Goal: Task Accomplishment & Management: Use online tool/utility

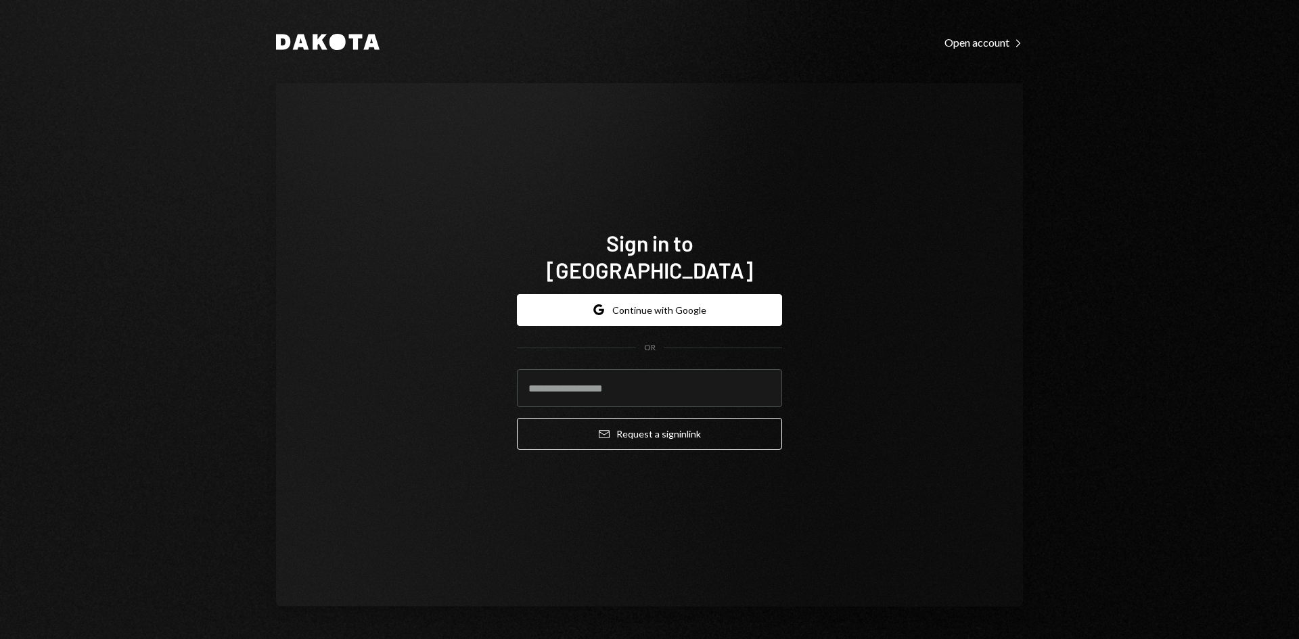
type input "**********"
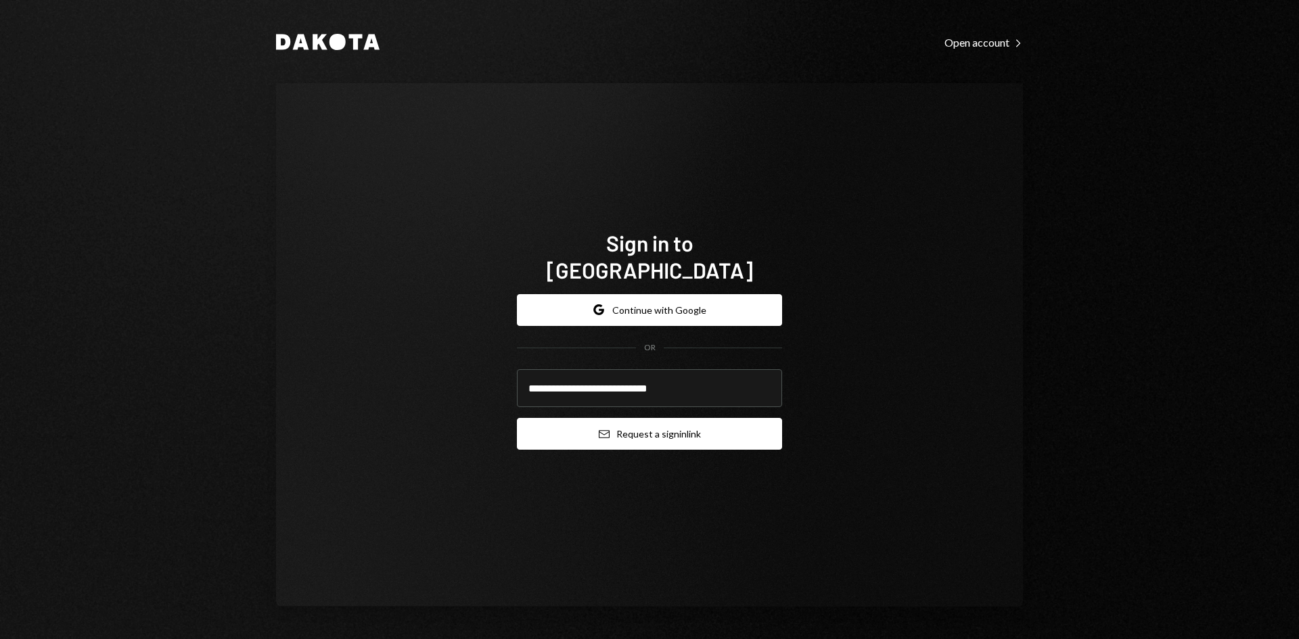
click at [656, 420] on button "Email Request a sign in link" at bounding box center [649, 434] width 265 height 32
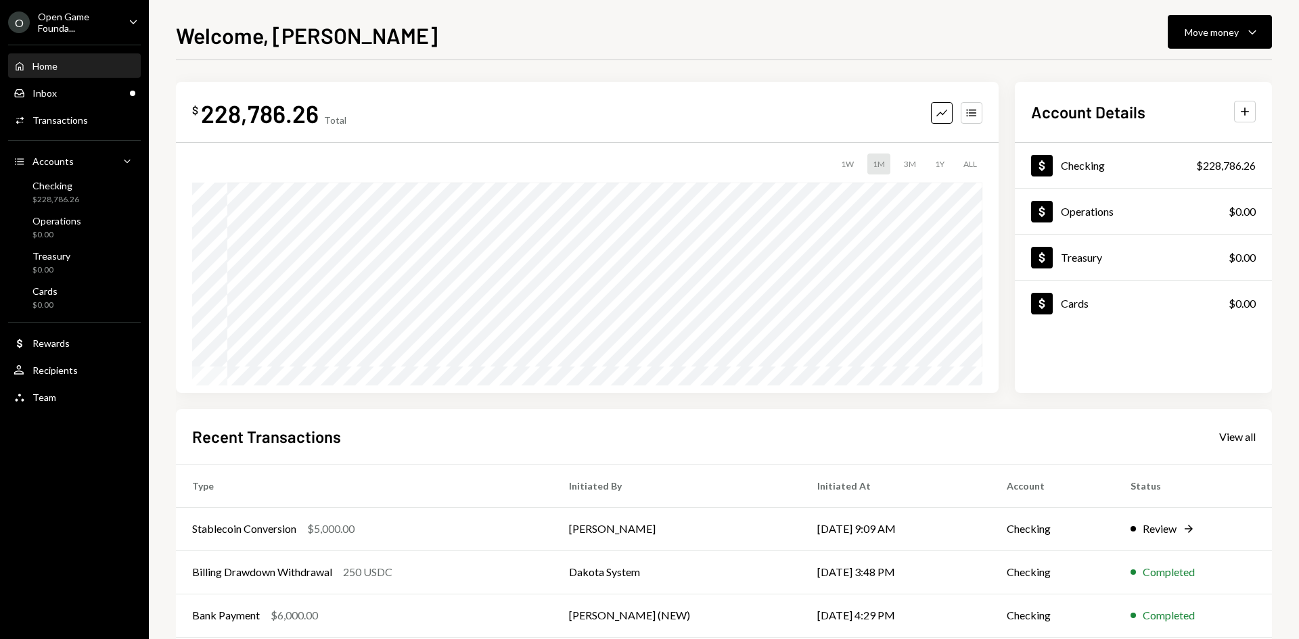
click at [75, 22] on div "Open Game Founda..." at bounding box center [78, 22] width 80 height 23
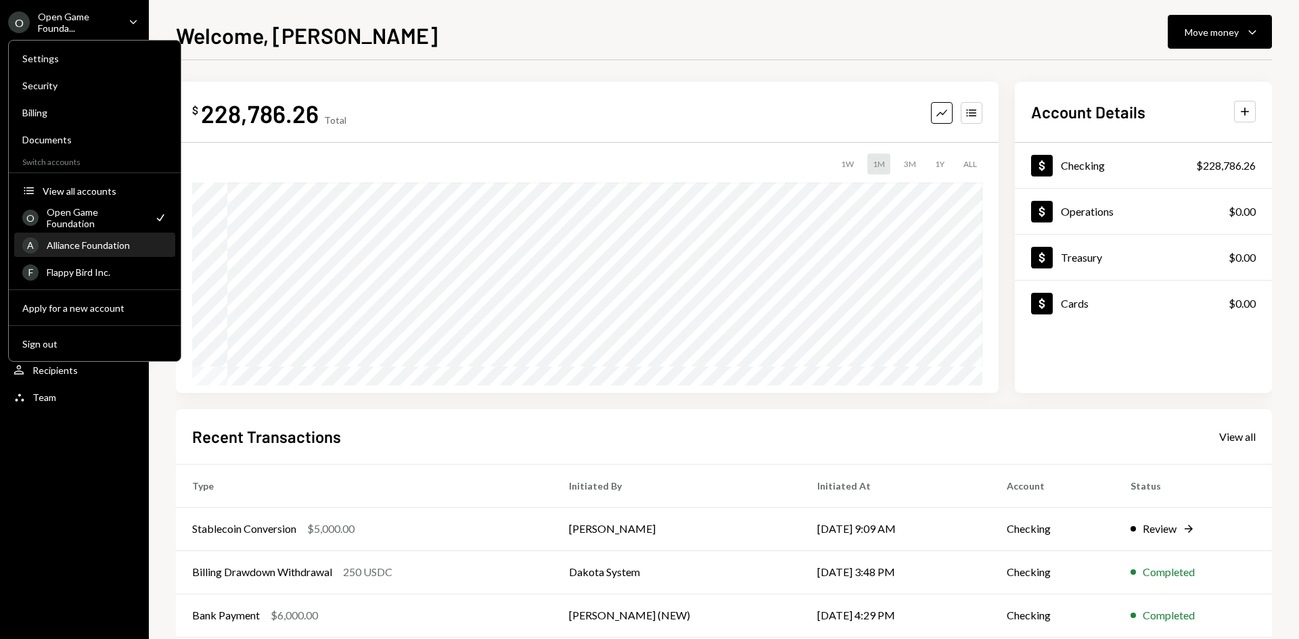
click at [104, 246] on div "Alliance Foundation" at bounding box center [107, 246] width 120 height 12
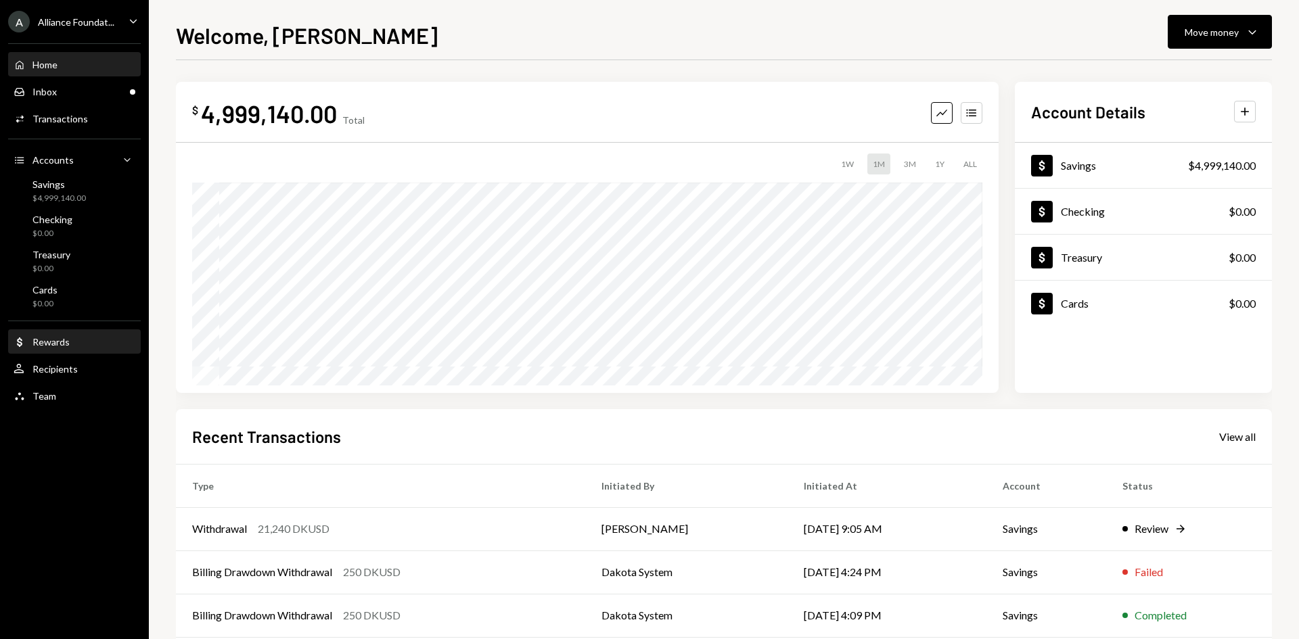
click at [59, 344] on div "Rewards" at bounding box center [50, 342] width 37 height 12
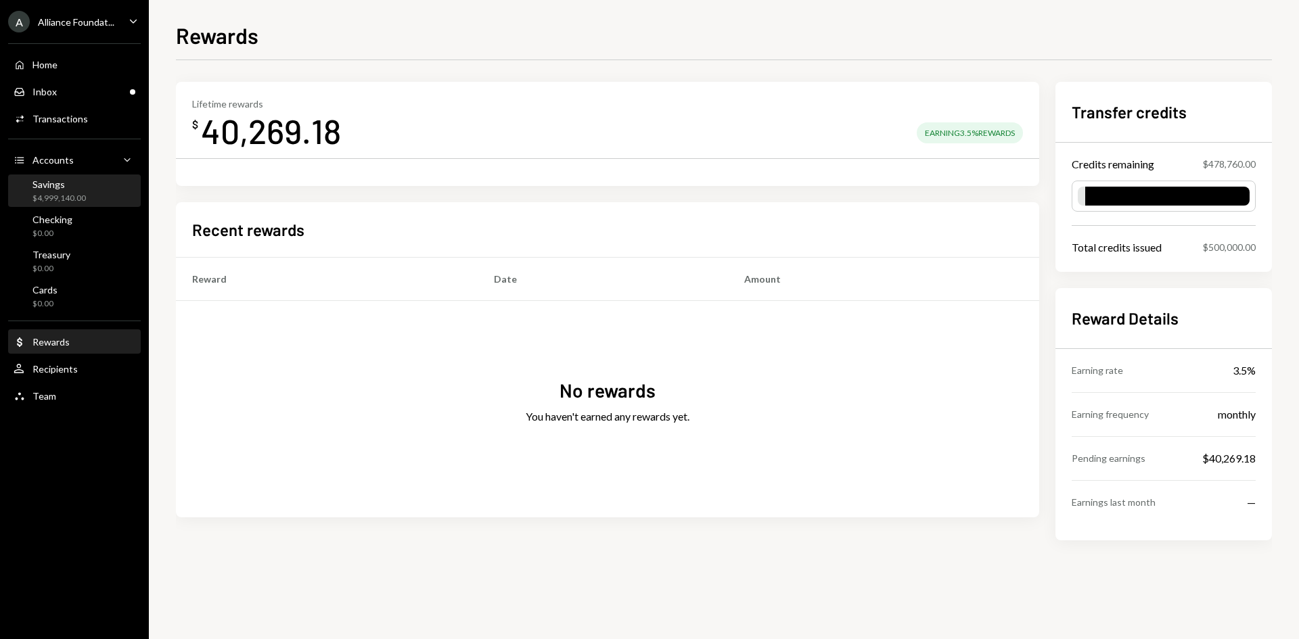
click at [61, 189] on div "Savings" at bounding box center [58, 185] width 53 height 12
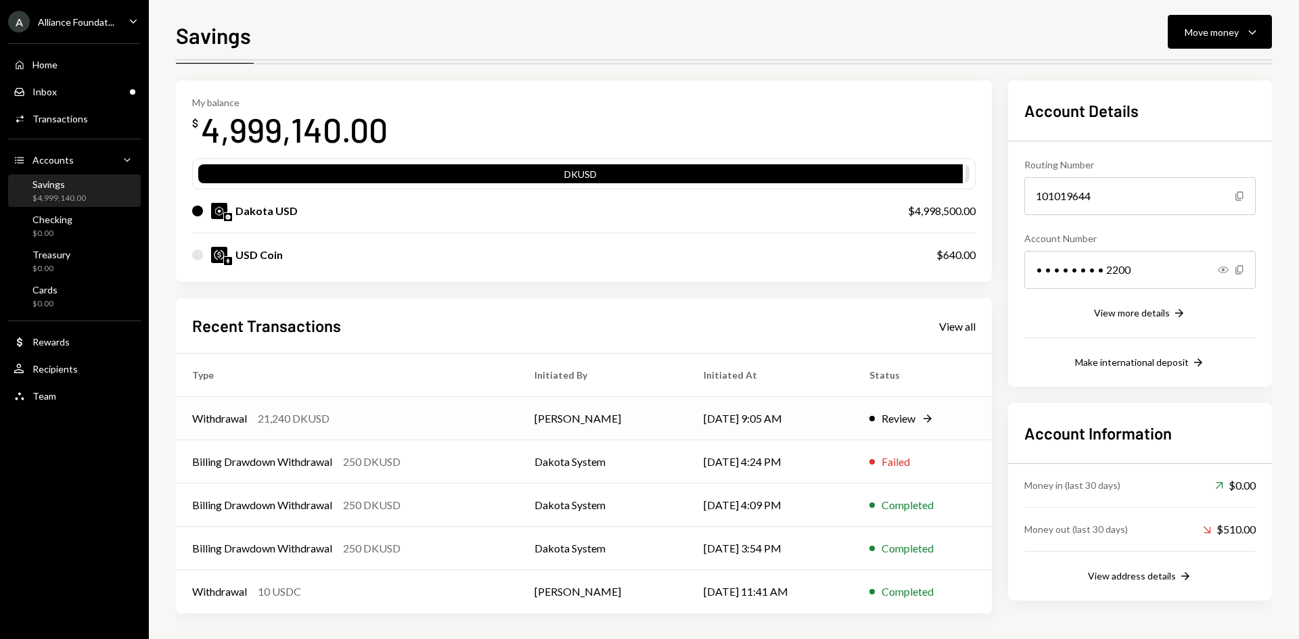
scroll to position [45, 0]
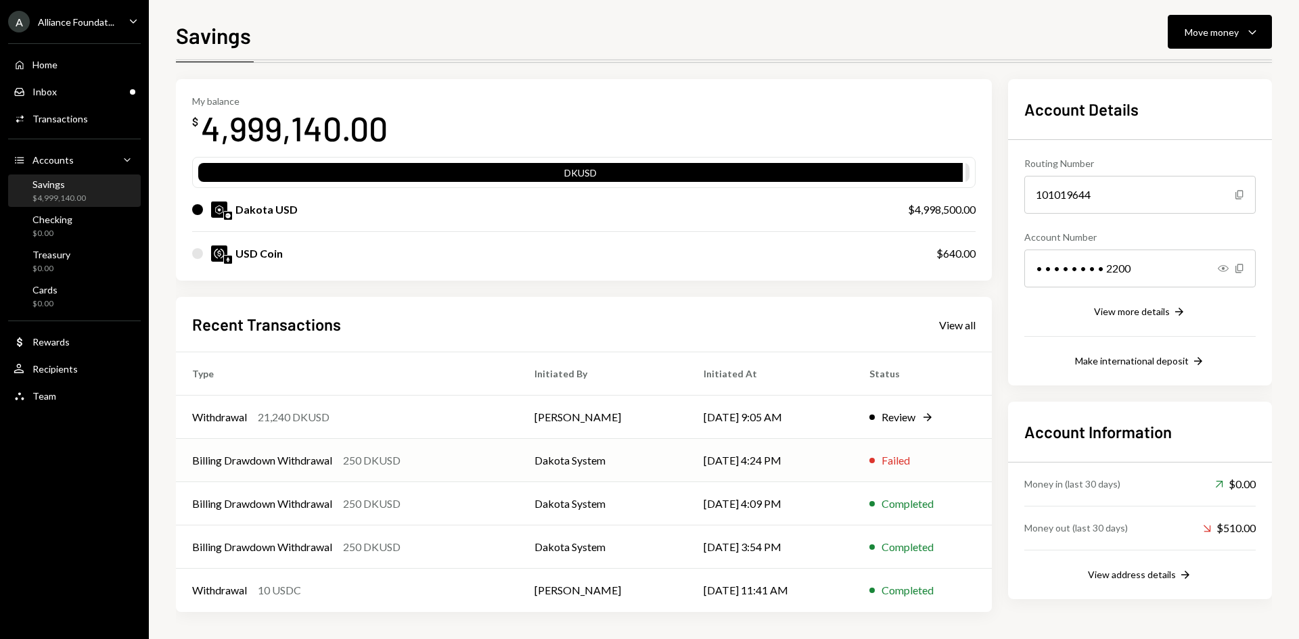
click at [352, 464] on div "250 DKUSD" at bounding box center [372, 461] width 58 height 16
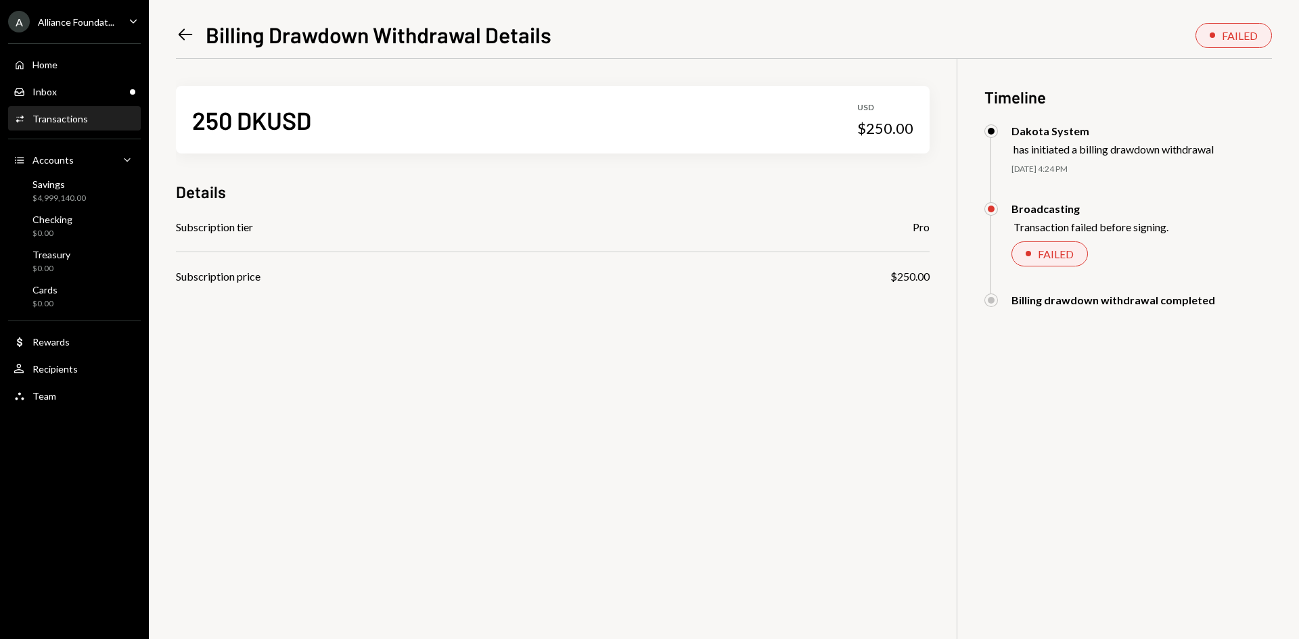
click at [183, 39] on icon at bounding box center [186, 35] width 14 height 12
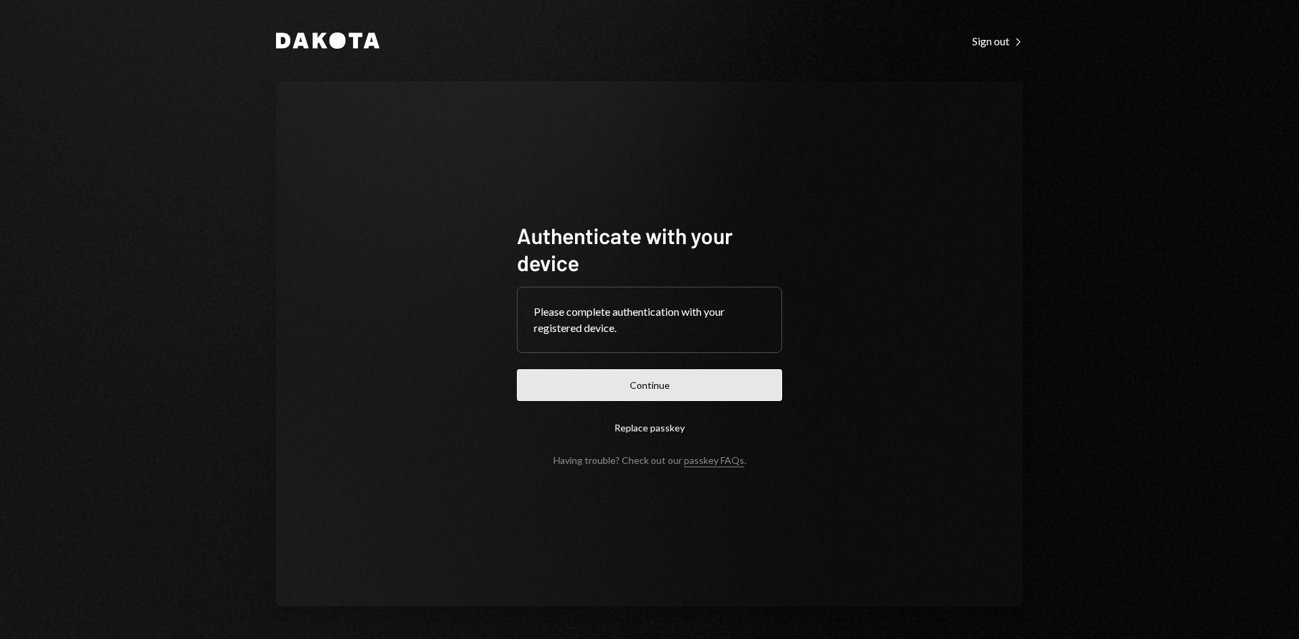
click at [624, 381] on button "Continue" at bounding box center [649, 385] width 265 height 32
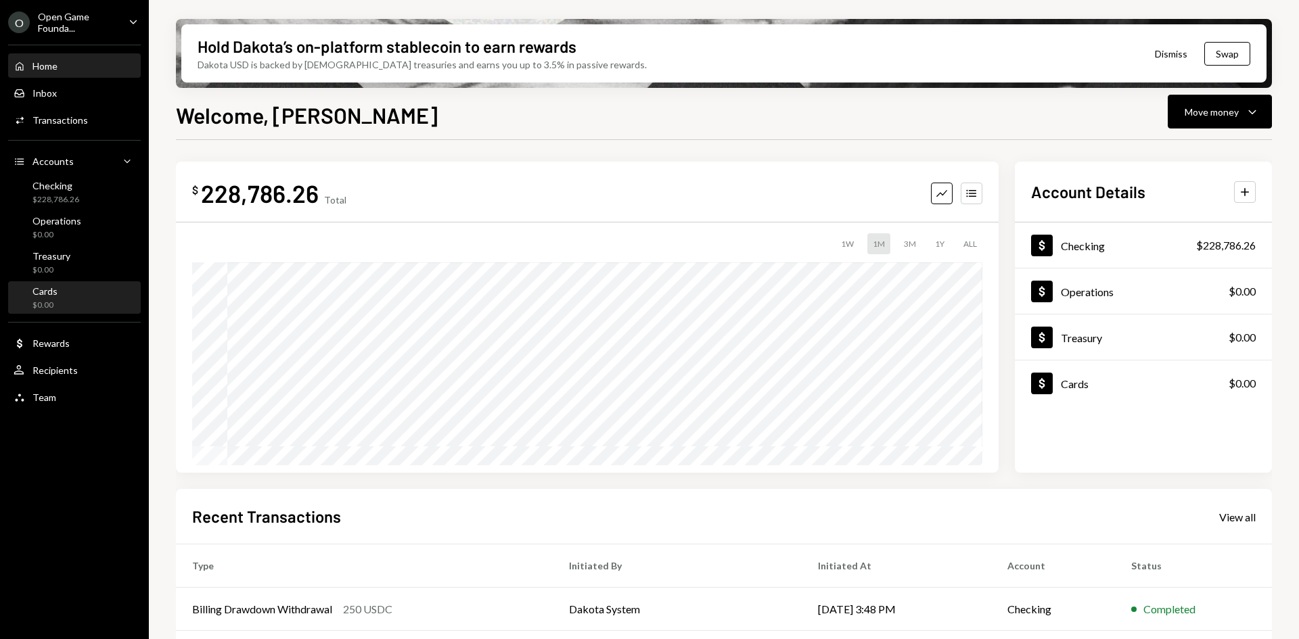
click at [70, 299] on div "Cards $0.00" at bounding box center [75, 299] width 122 height 26
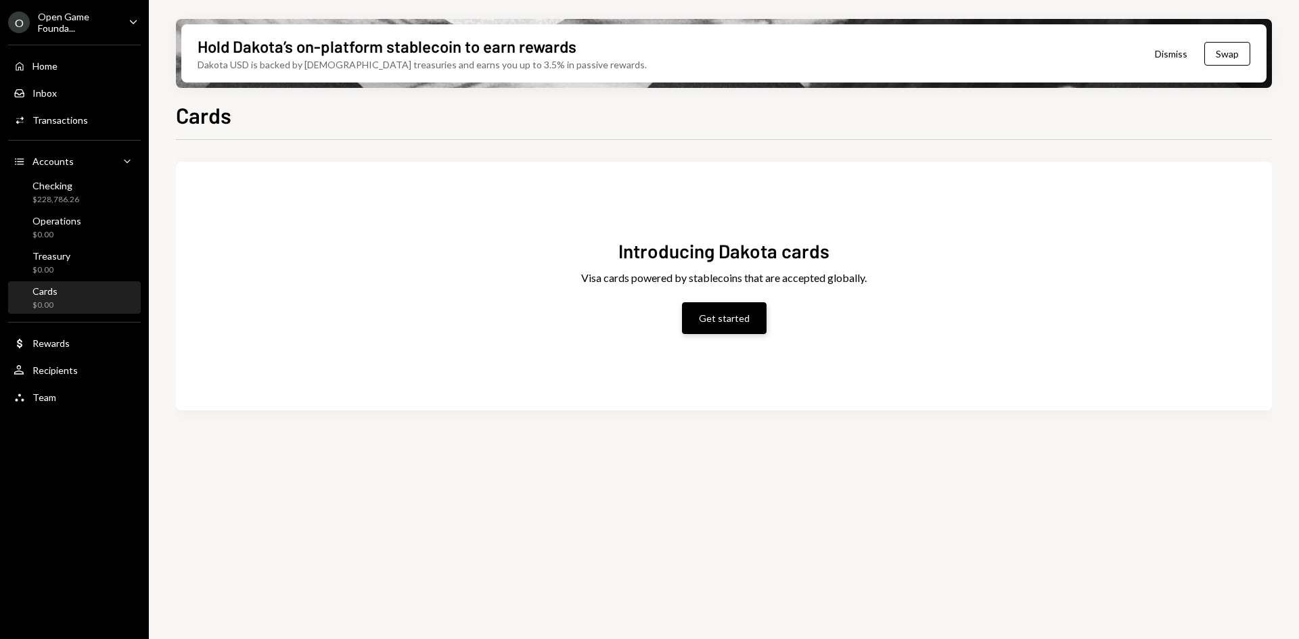
click at [728, 318] on button "Get started" at bounding box center [724, 318] width 85 height 32
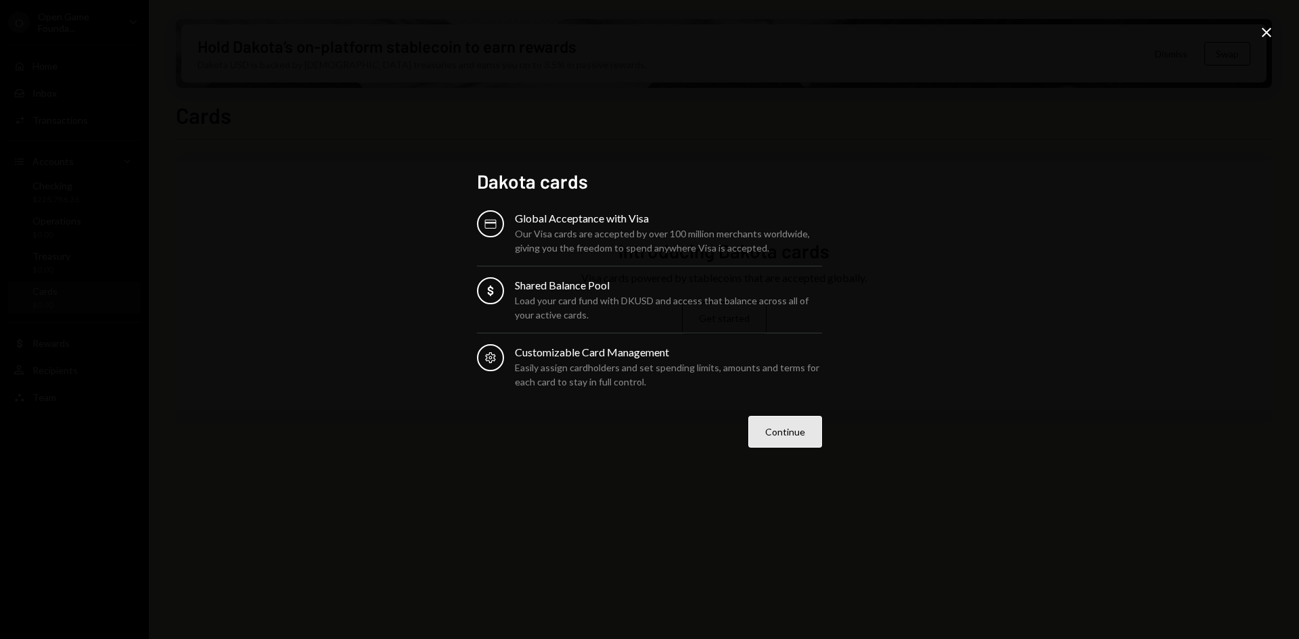
click at [795, 434] on button "Continue" at bounding box center [785, 432] width 74 height 32
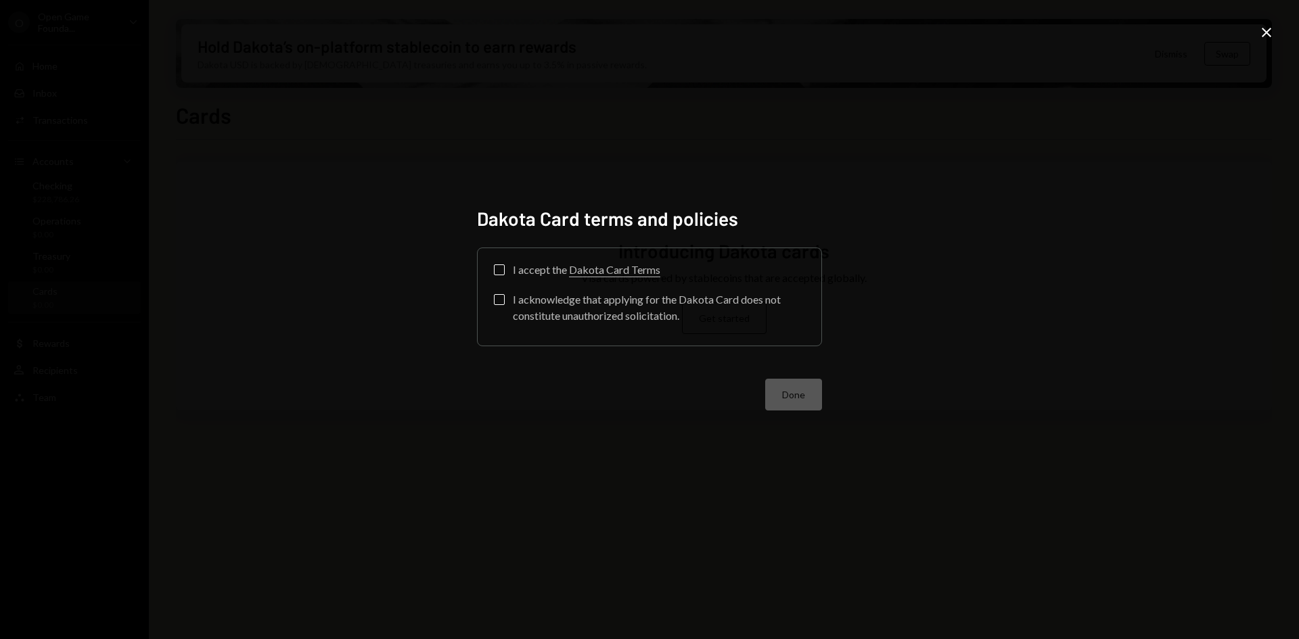
click at [502, 268] on button "I accept the Dakota Card Terms" at bounding box center [499, 270] width 11 height 11
click at [501, 296] on button "I acknowledge that applying for the Dakota Card does not constitute unauthorize…" at bounding box center [499, 299] width 11 height 11
click at [801, 399] on button "Done" at bounding box center [793, 395] width 57 height 32
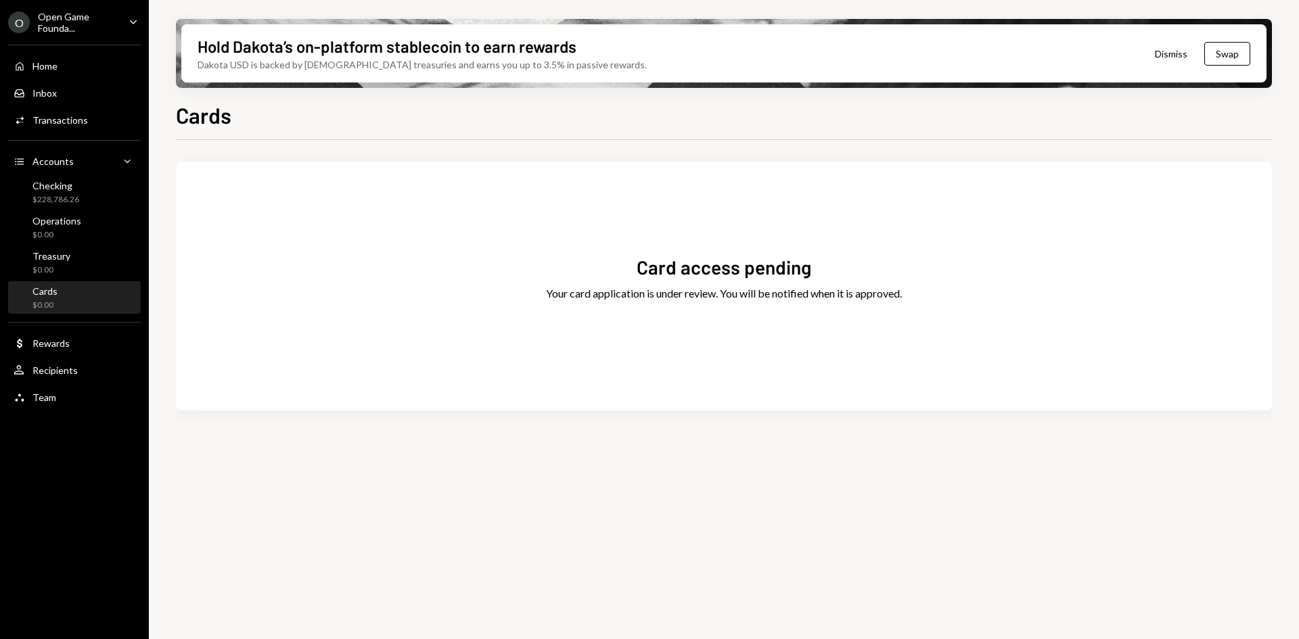
click at [1166, 53] on button "Dismiss" at bounding box center [1171, 54] width 66 height 32
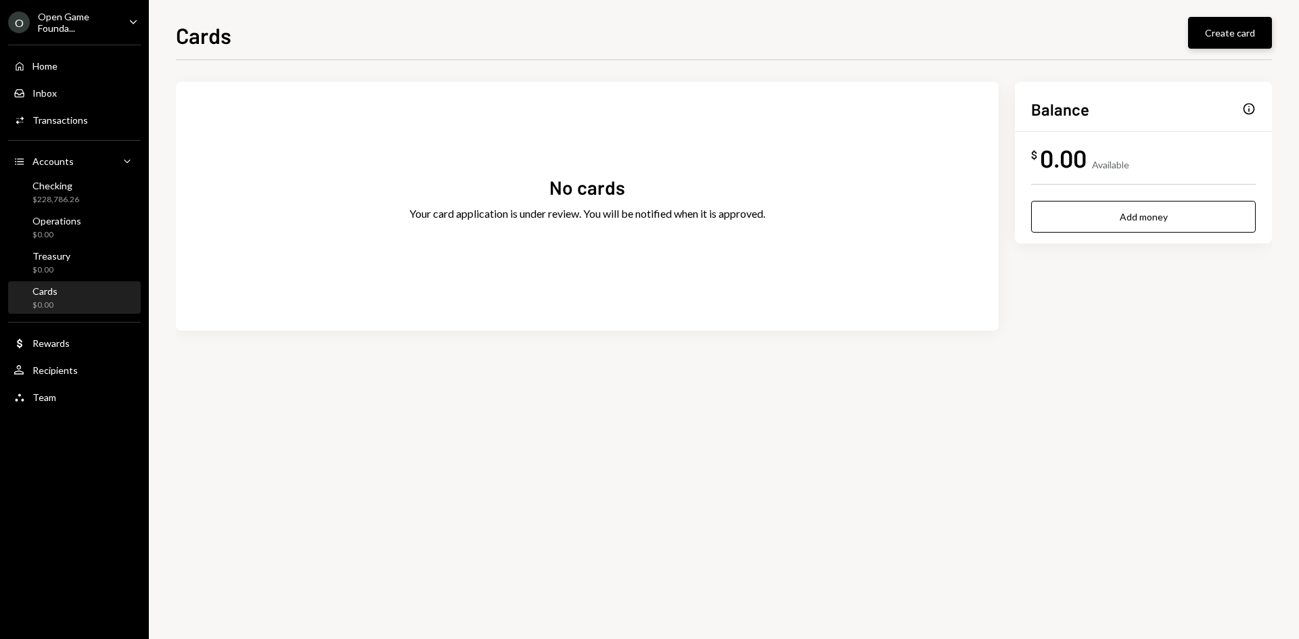
click at [1233, 31] on button "Create card" at bounding box center [1230, 33] width 84 height 32
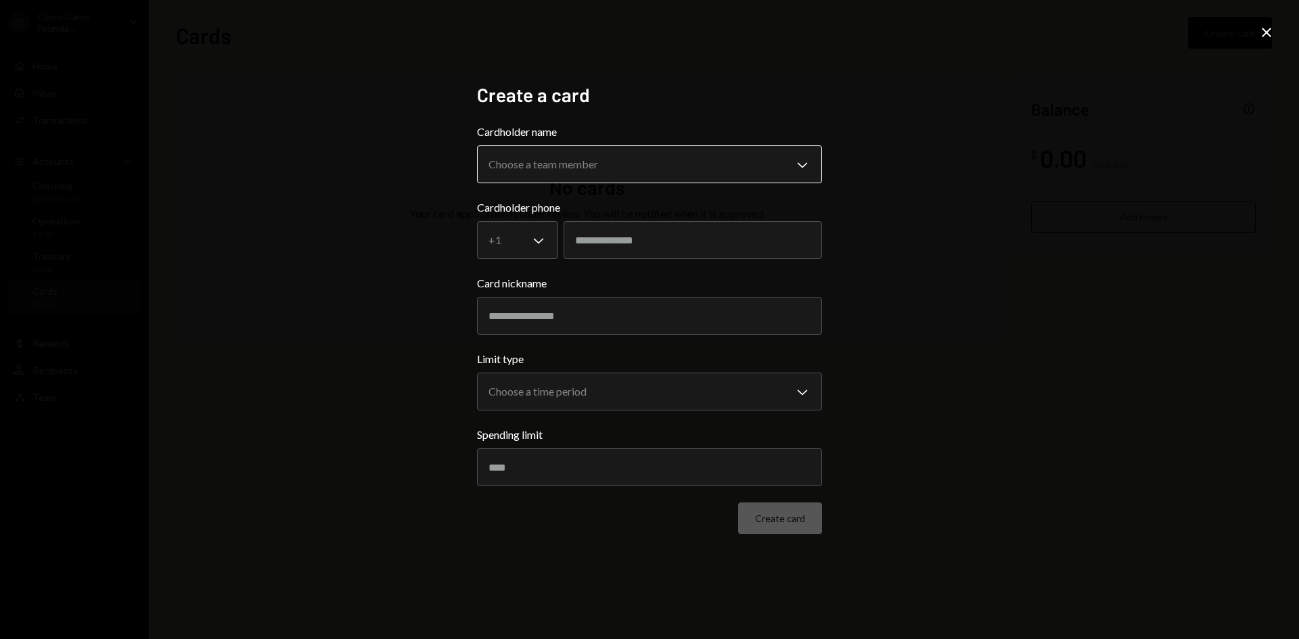
click at [610, 168] on body "**********" at bounding box center [649, 319] width 1299 height 639
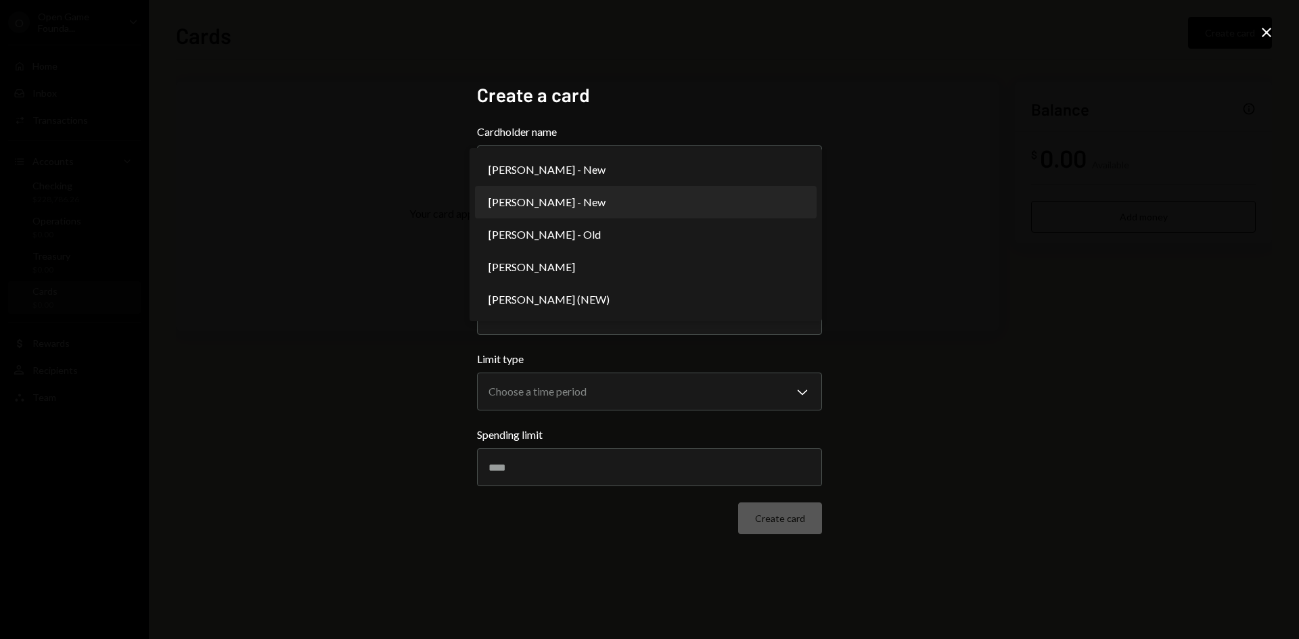
select select "**********"
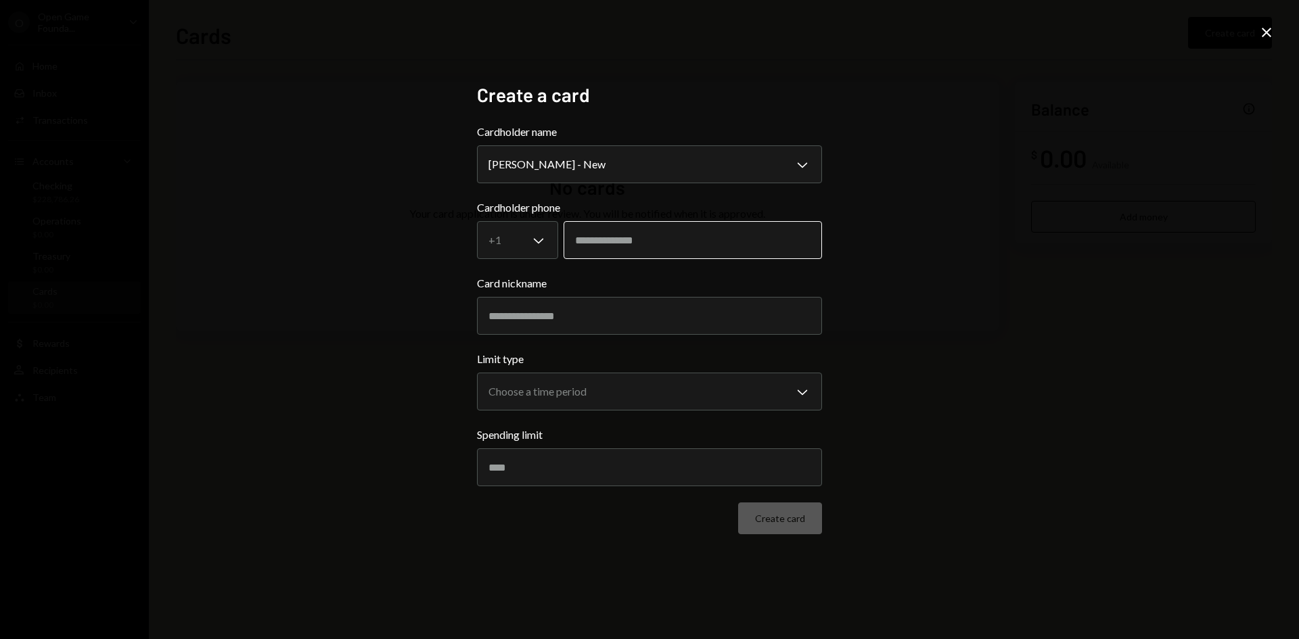
click at [595, 235] on input "tel" at bounding box center [693, 240] width 258 height 38
type input "**********"
click at [547, 311] on input "Card nickname" at bounding box center [649, 316] width 345 height 38
type input "**********"
click at [590, 388] on body "**********" at bounding box center [649, 319] width 1299 height 639
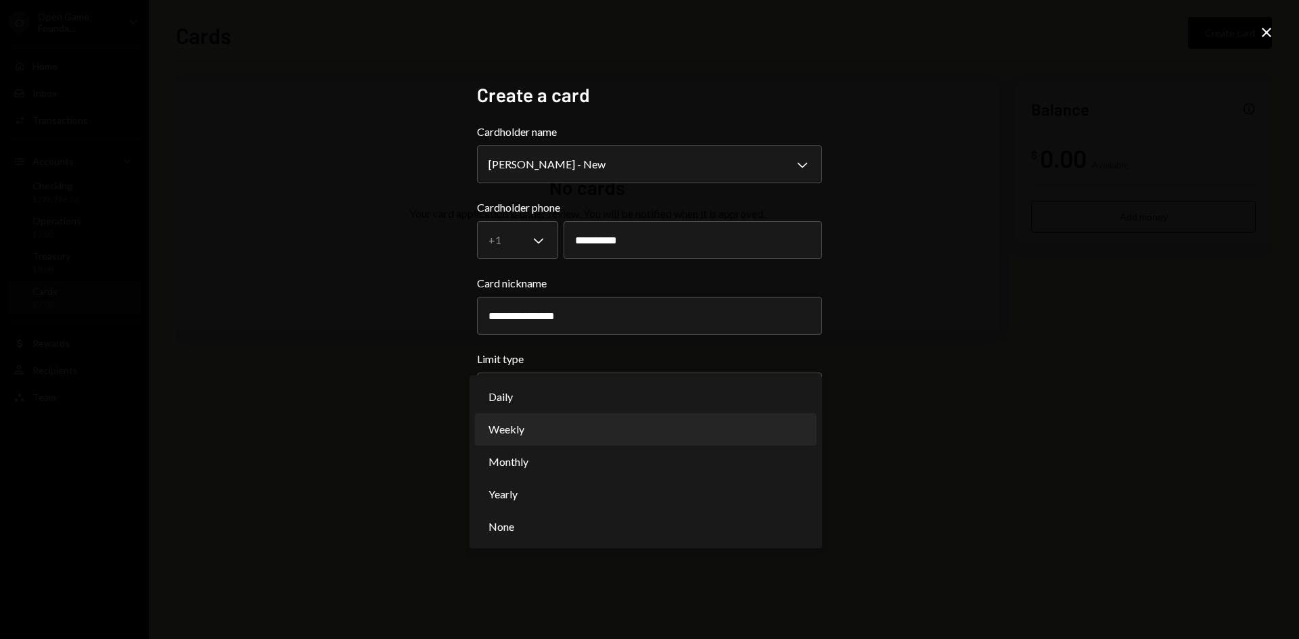
select select "**********"
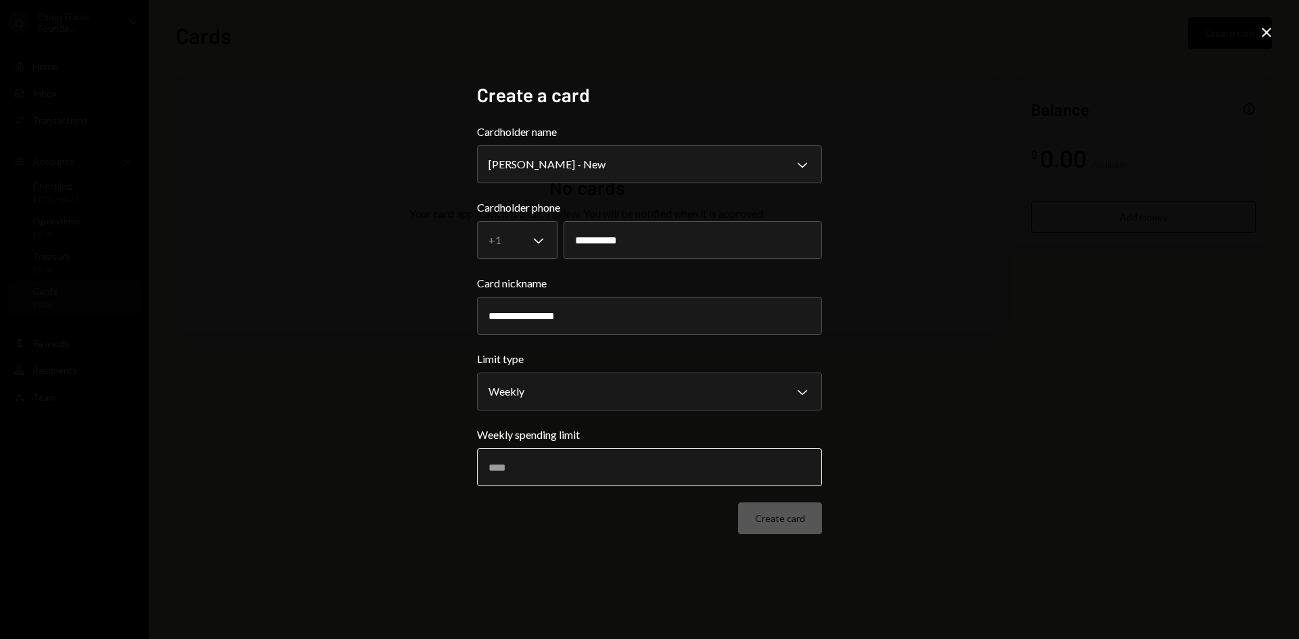
click at [585, 459] on input "Weekly spending limit" at bounding box center [649, 468] width 345 height 38
type input "****"
click at [792, 509] on button "Create card" at bounding box center [780, 519] width 84 height 32
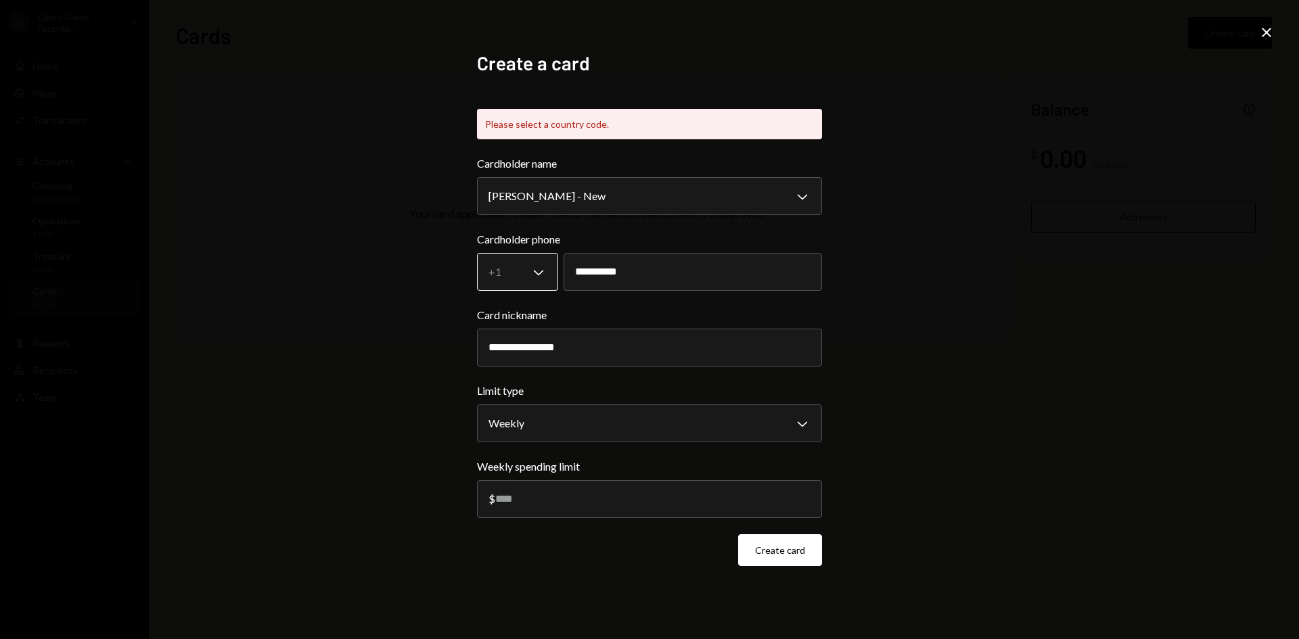
click at [537, 267] on body "**********" at bounding box center [649, 319] width 1299 height 639
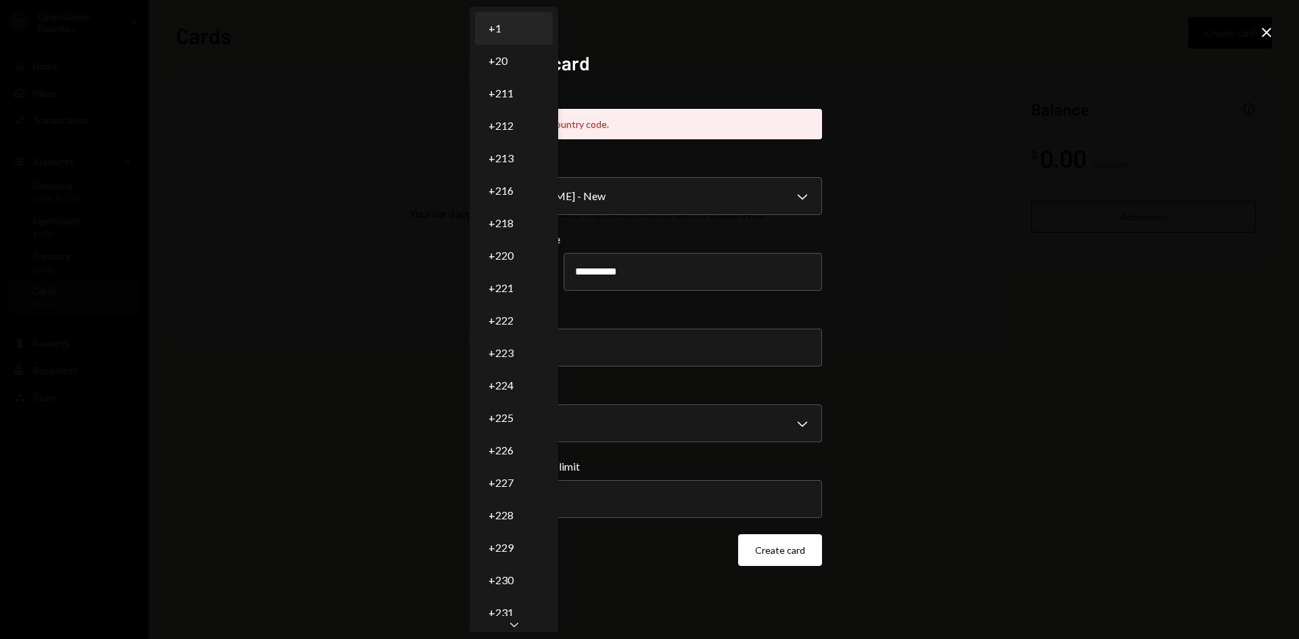
select select "*"
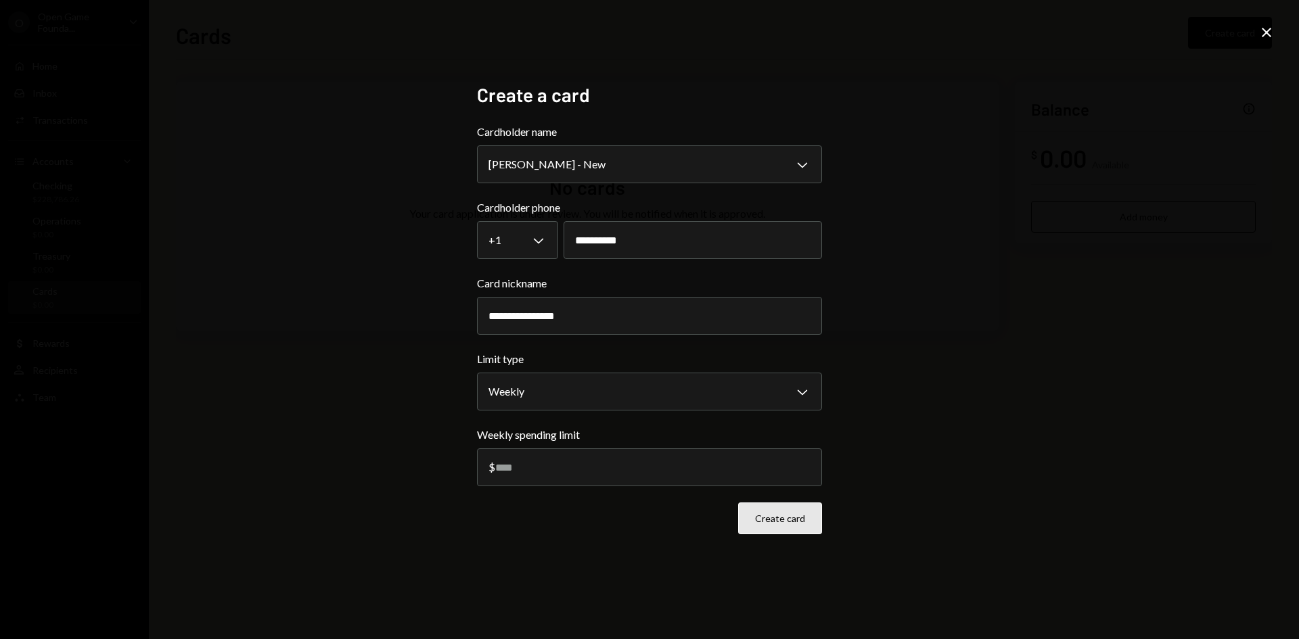
click at [792, 518] on button "Create card" at bounding box center [780, 519] width 84 height 32
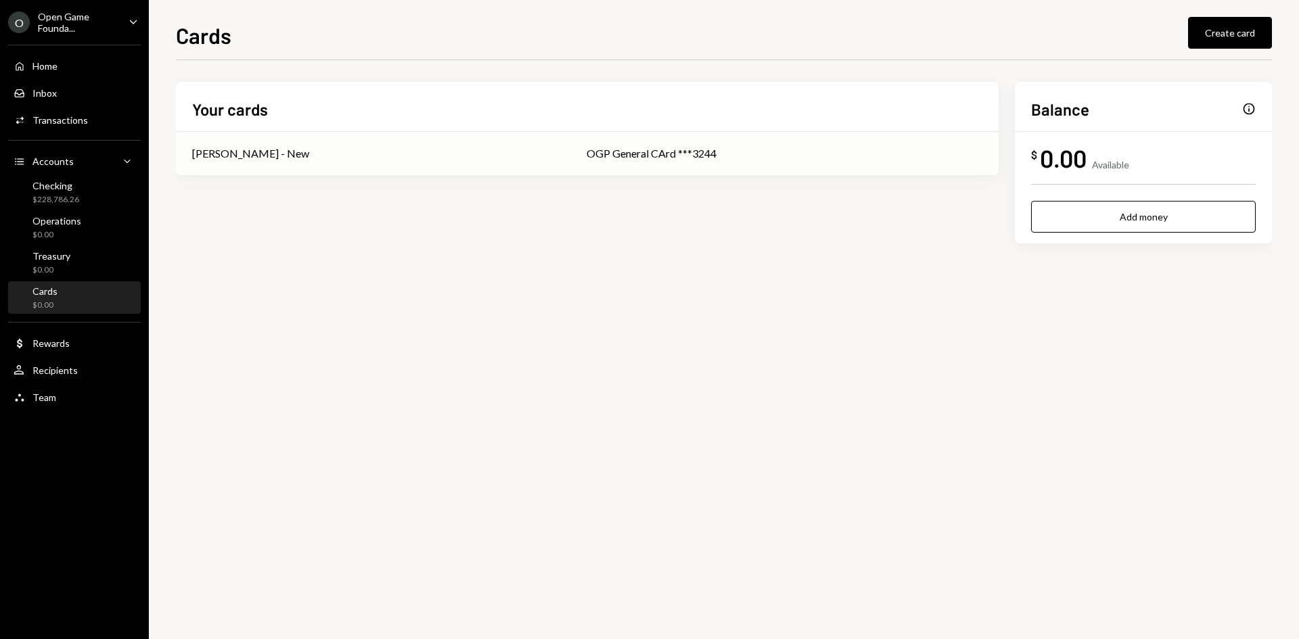
click at [641, 152] on div "OGP General CArd ***3244" at bounding box center [785, 153] width 396 height 16
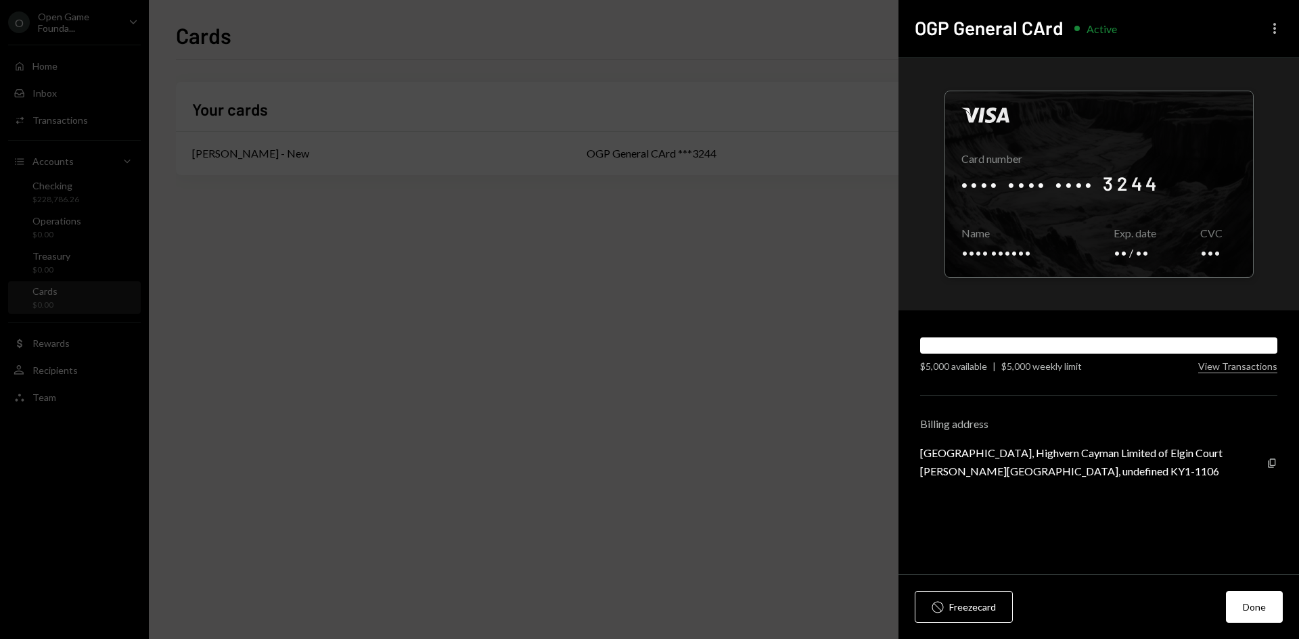
click at [1274, 28] on icon "button" at bounding box center [1275, 28] width 3 height 11
click at [1245, 57] on div "Edit nickname" at bounding box center [1235, 58] width 82 height 24
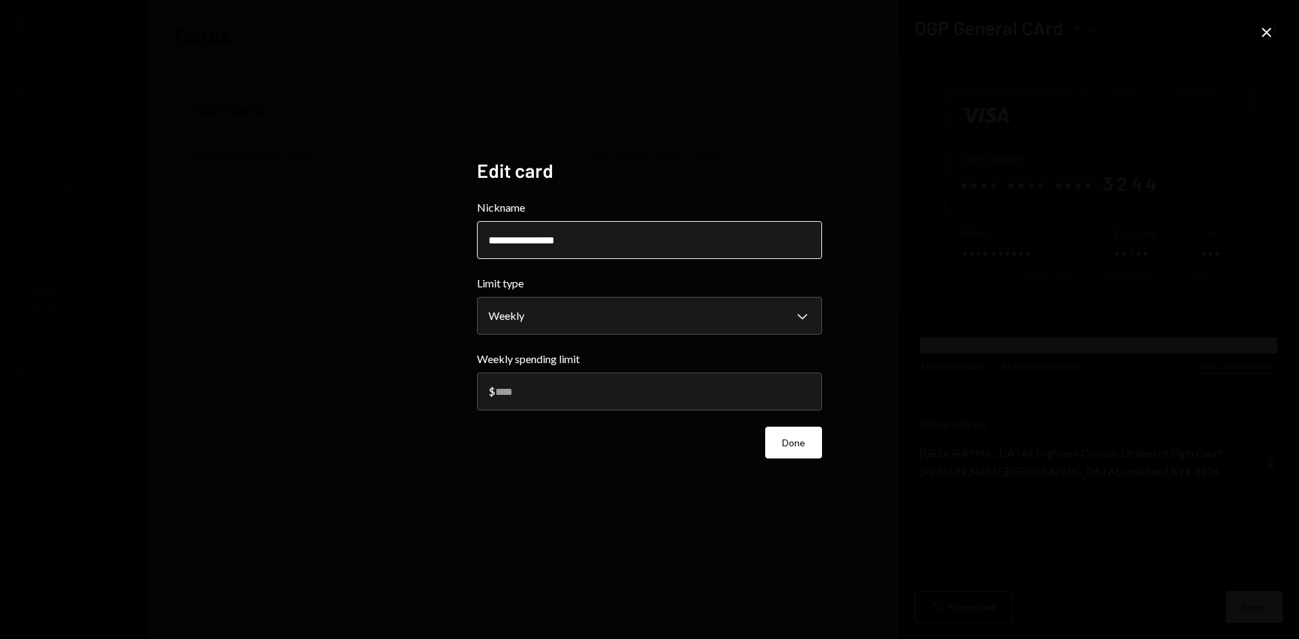
click at [567, 240] on input "**********" at bounding box center [649, 240] width 345 height 38
click at [568, 240] on input "**********" at bounding box center [649, 240] width 345 height 38
type input "**********"
click at [796, 443] on button "Done" at bounding box center [793, 443] width 57 height 32
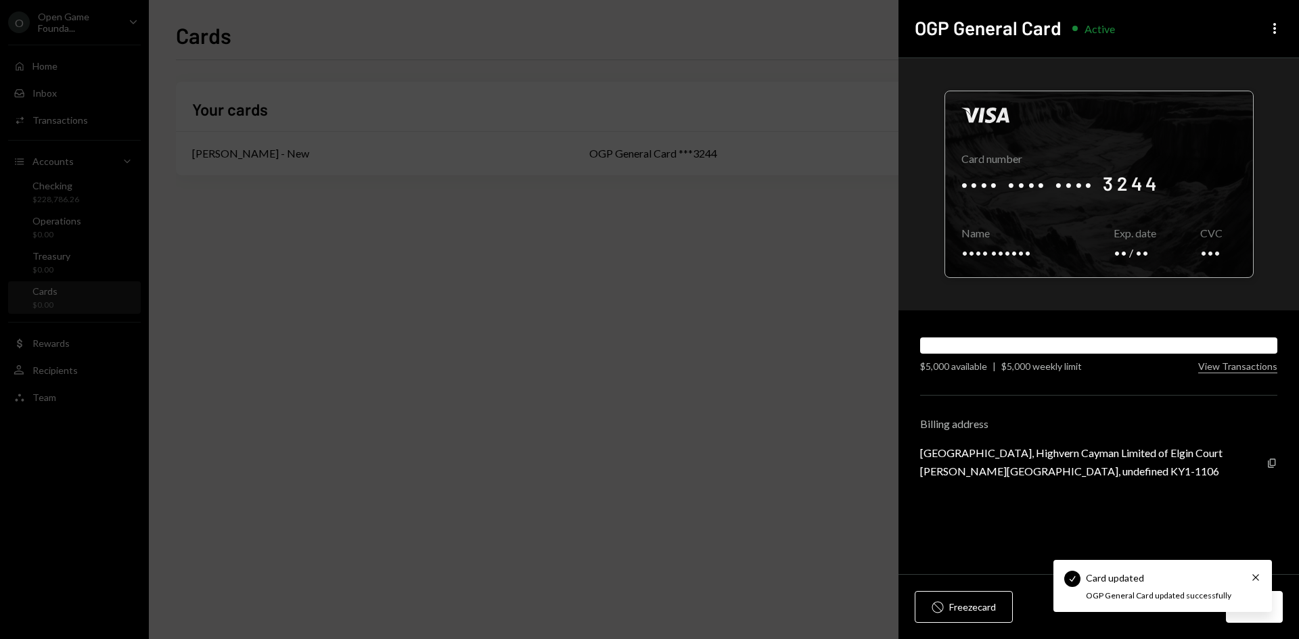
click at [1083, 223] on div at bounding box center [1099, 184] width 308 height 186
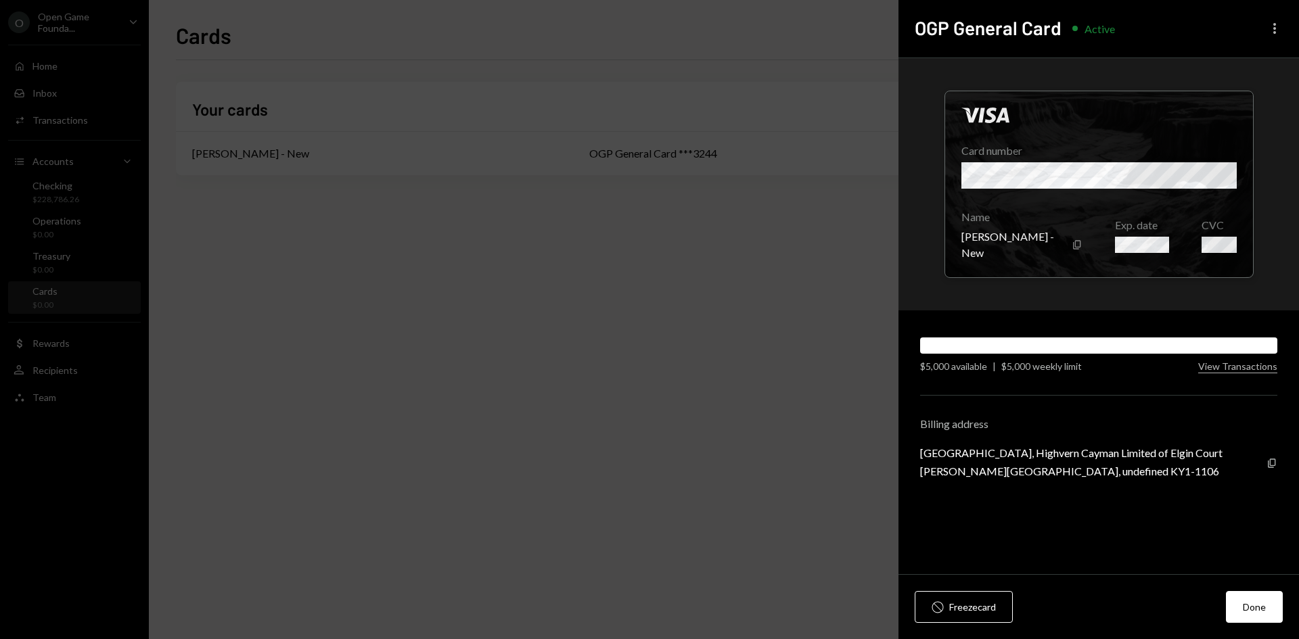
click at [1275, 24] on icon "button" at bounding box center [1275, 28] width 3 height 11
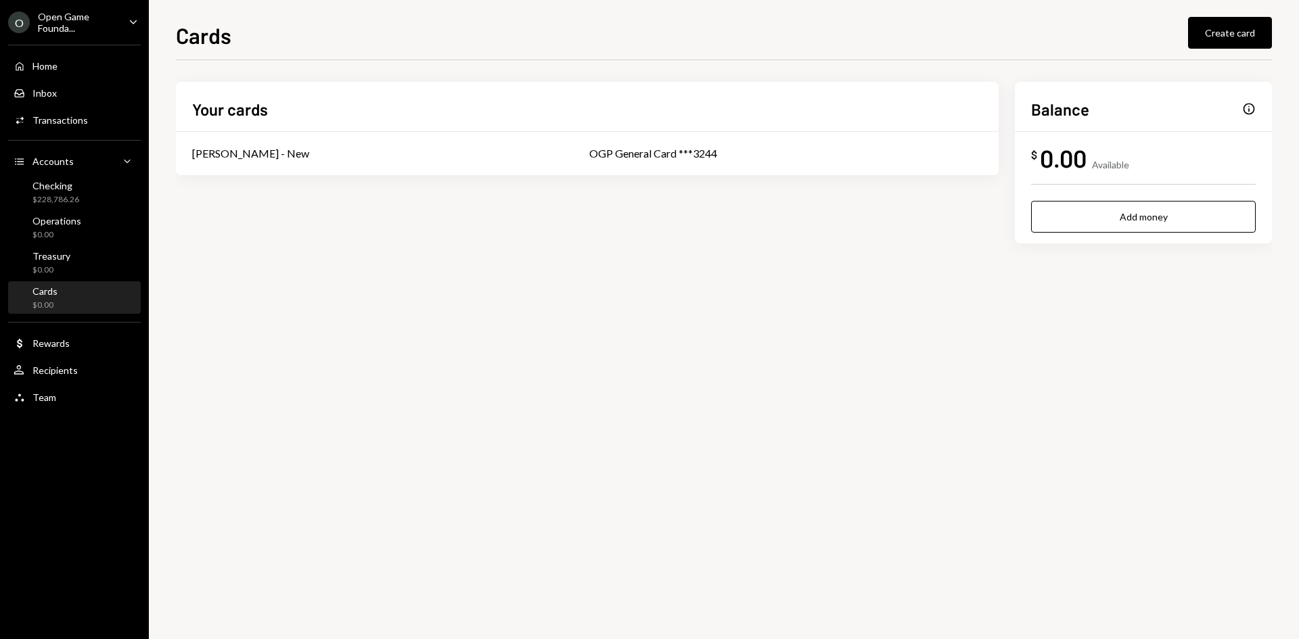
click at [72, 14] on div "Open Game Founda..." at bounding box center [78, 22] width 80 height 23
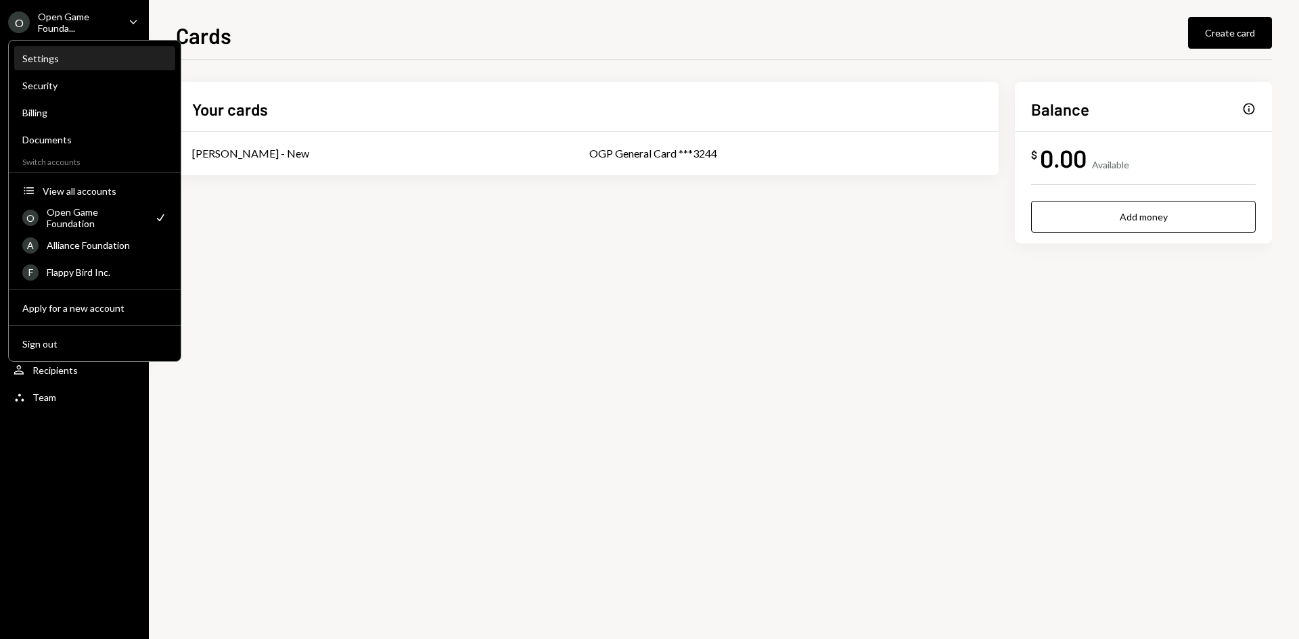
click at [81, 51] on div "Settings" at bounding box center [94, 58] width 145 height 23
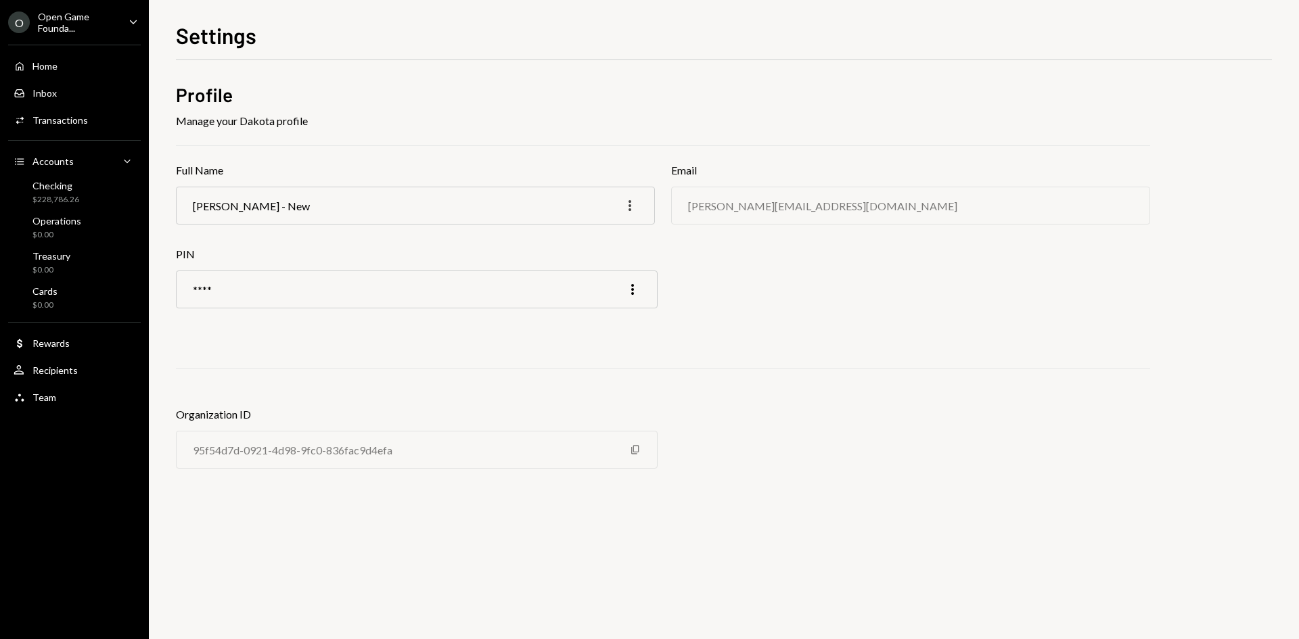
click at [630, 208] on icon "More" at bounding box center [630, 206] width 16 height 16
click at [594, 233] on div "Edit" at bounding box center [599, 235] width 68 height 24
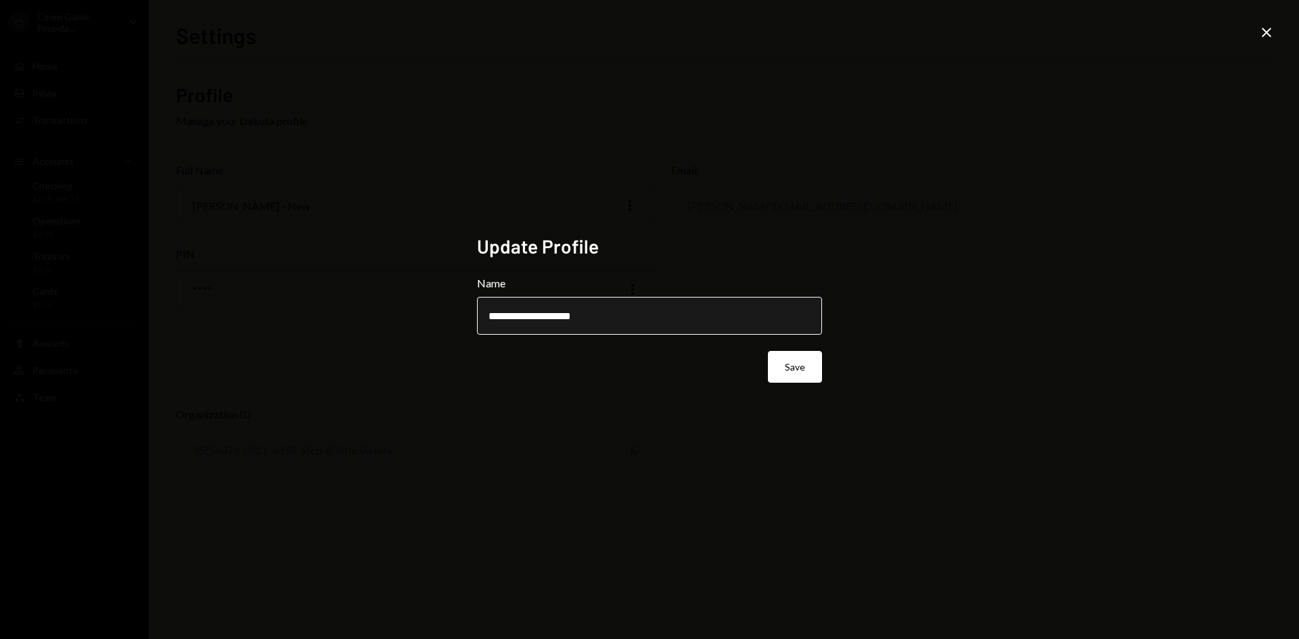
click at [618, 320] on input "**********" at bounding box center [649, 316] width 345 height 38
drag, startPoint x: 608, startPoint y: 319, endPoint x: 561, endPoint y: 314, distance: 46.9
click at [561, 314] on input "**********" at bounding box center [649, 316] width 345 height 38
type input "**********"
click at [788, 369] on button "Save" at bounding box center [795, 367] width 54 height 32
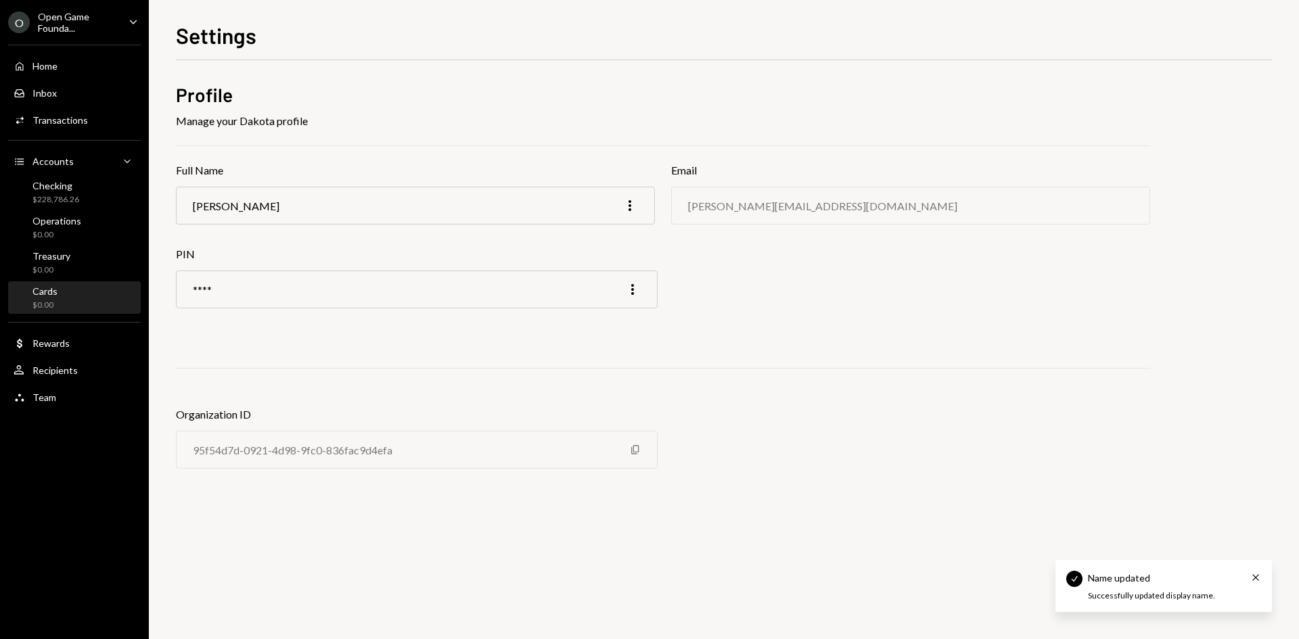
click at [65, 302] on div "Cards $0.00" at bounding box center [75, 299] width 122 height 26
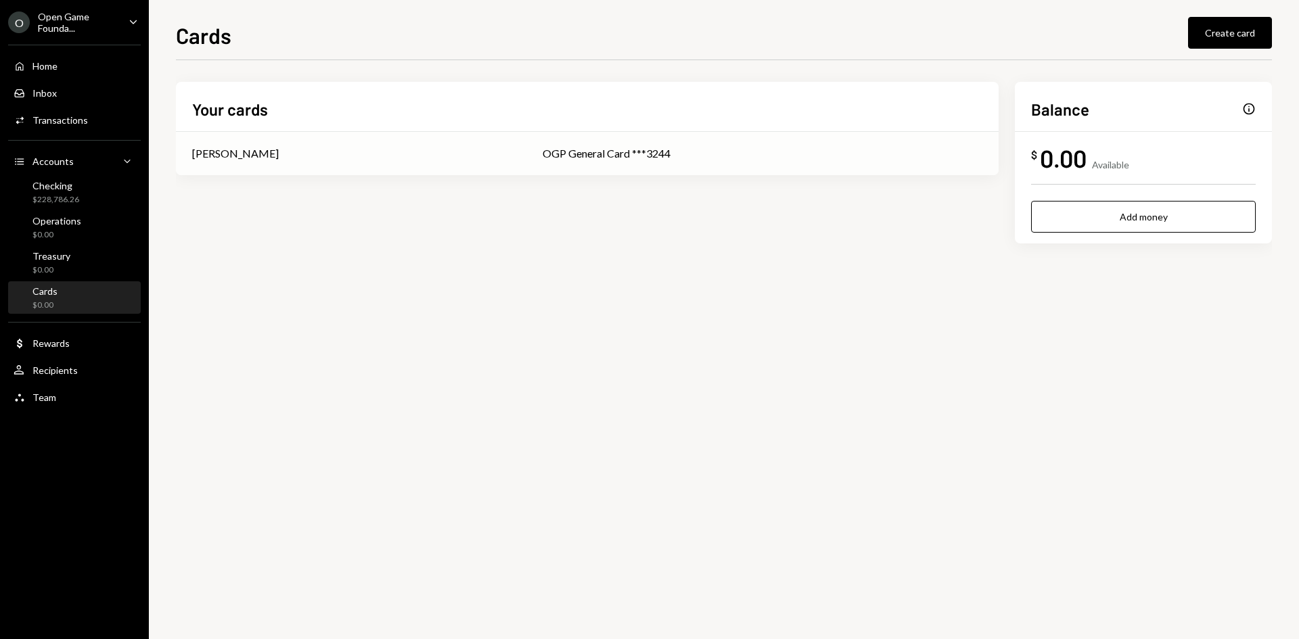
click at [633, 154] on div "OGP General Card ***3244" at bounding box center [763, 153] width 440 height 16
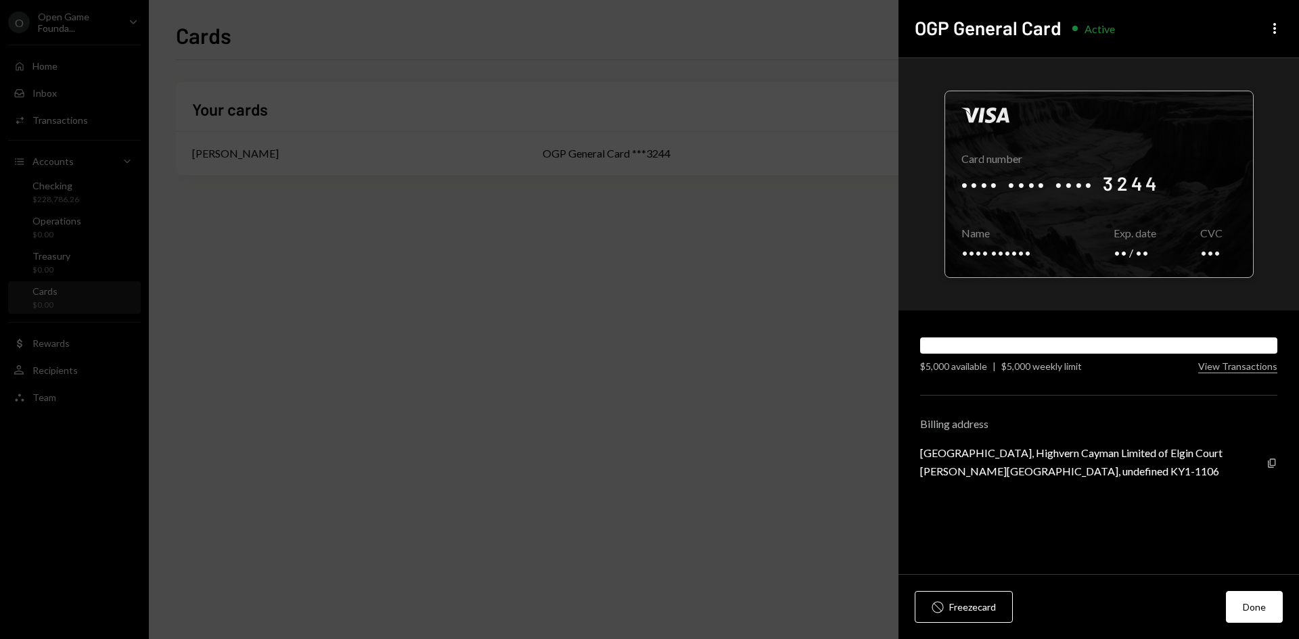
click at [1024, 257] on div at bounding box center [1099, 184] width 308 height 186
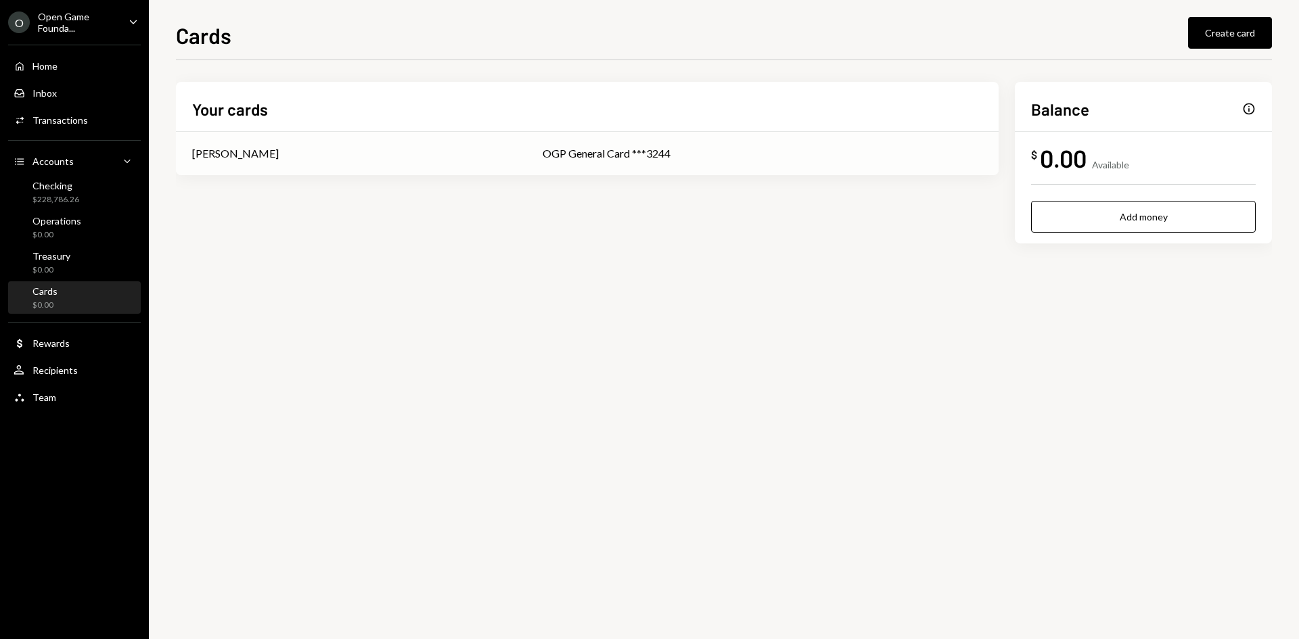
click at [717, 154] on div "OGP General Card ***3244" at bounding box center [763, 153] width 440 height 16
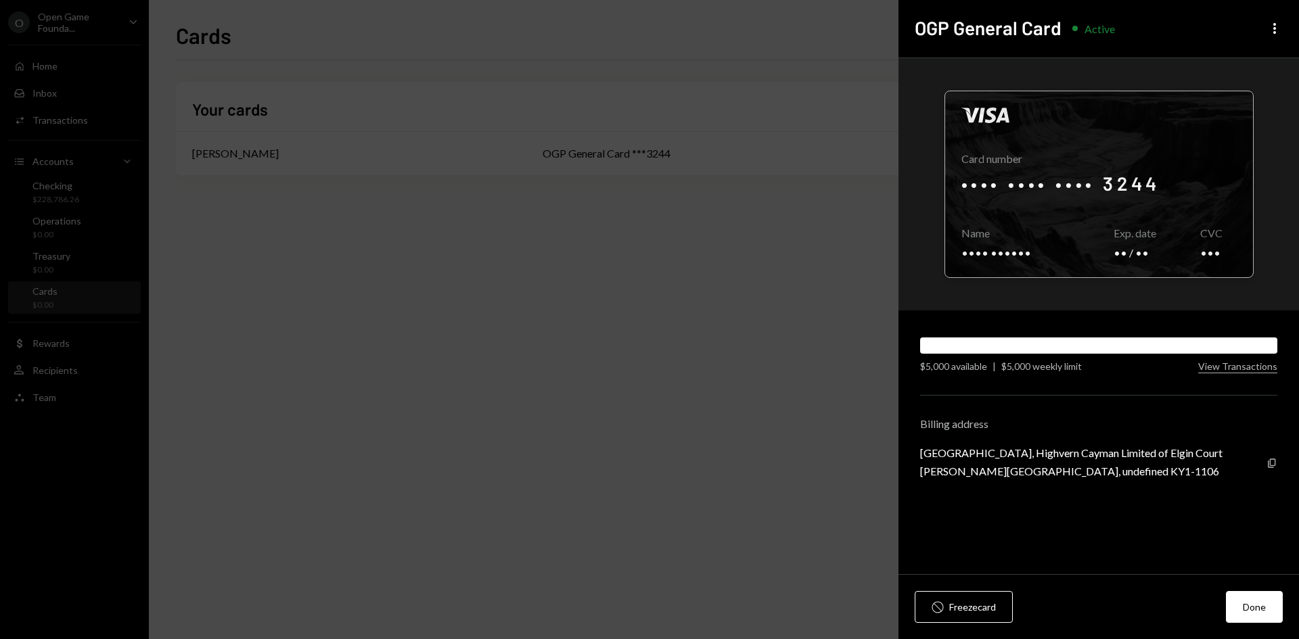
click at [1079, 185] on div at bounding box center [1099, 184] width 308 height 186
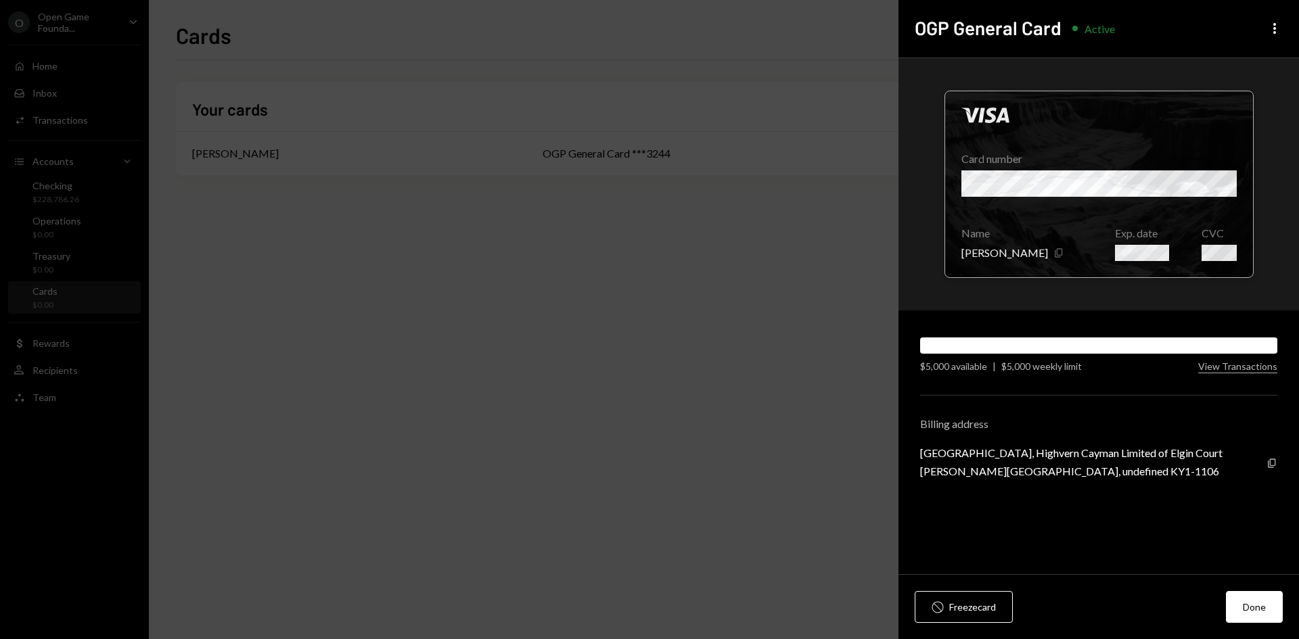
click at [1055, 253] on icon "button" at bounding box center [1058, 252] width 7 height 9
click at [1263, 609] on button "Done" at bounding box center [1254, 607] width 57 height 32
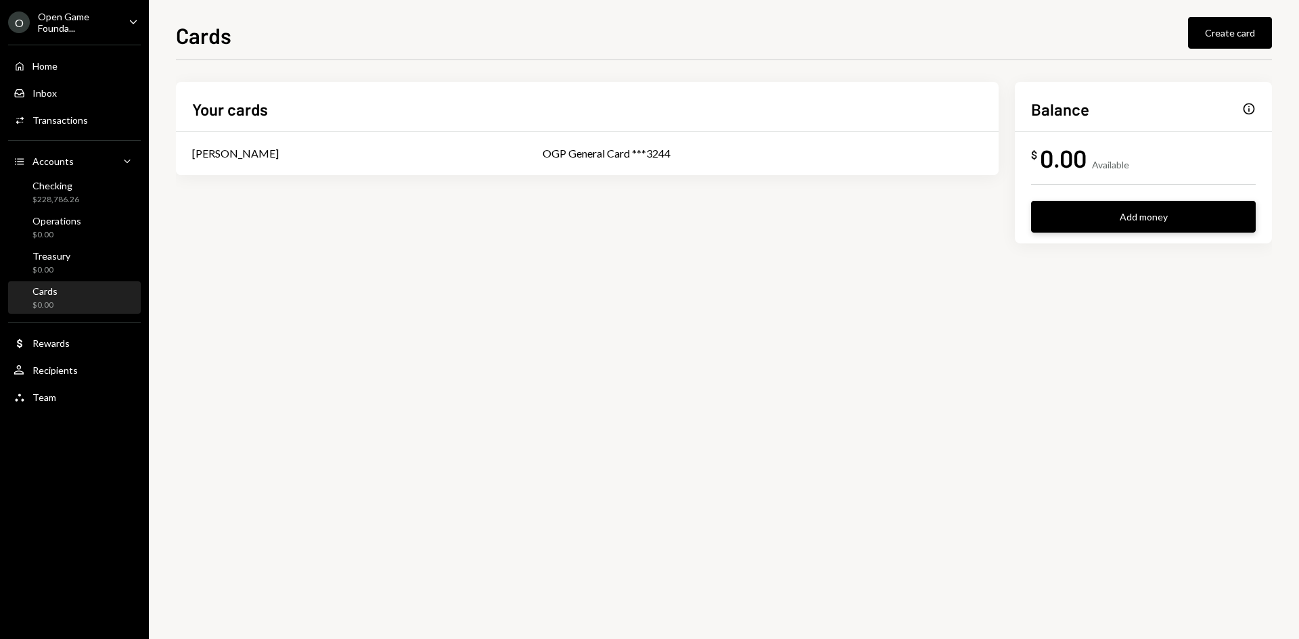
click at [1075, 221] on button "Add money" at bounding box center [1143, 217] width 225 height 32
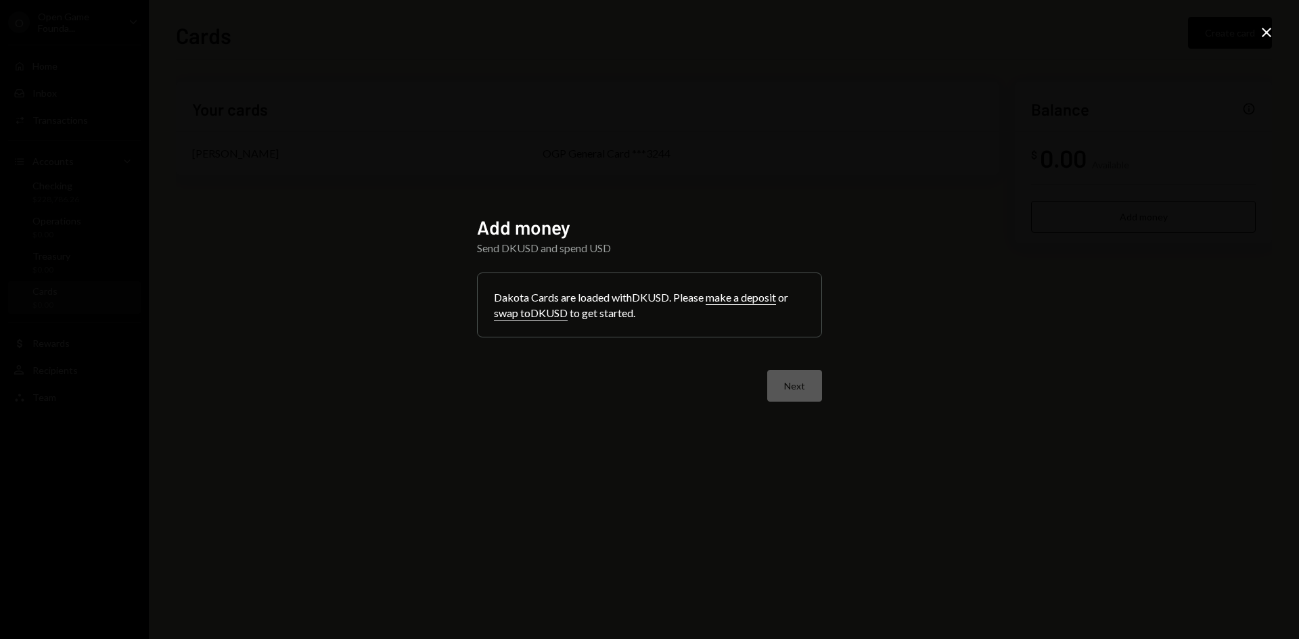
click at [1267, 31] on icon at bounding box center [1266, 32] width 9 height 9
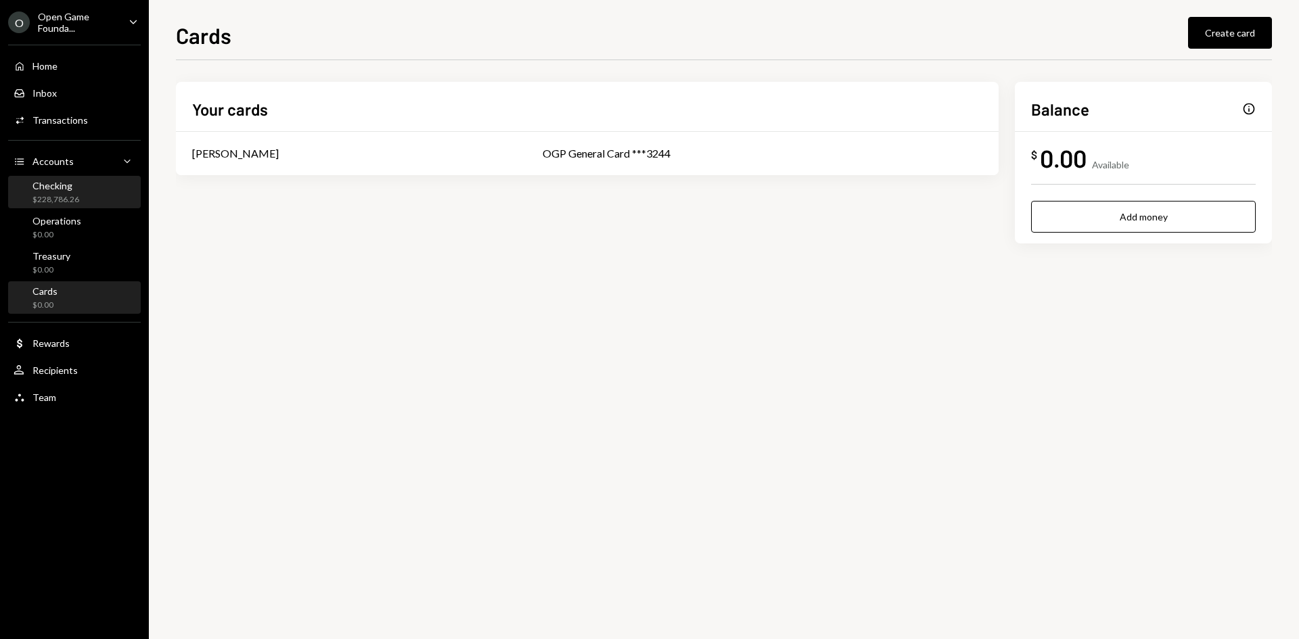
click at [90, 194] on div "Checking $228,786.26" at bounding box center [75, 193] width 122 height 26
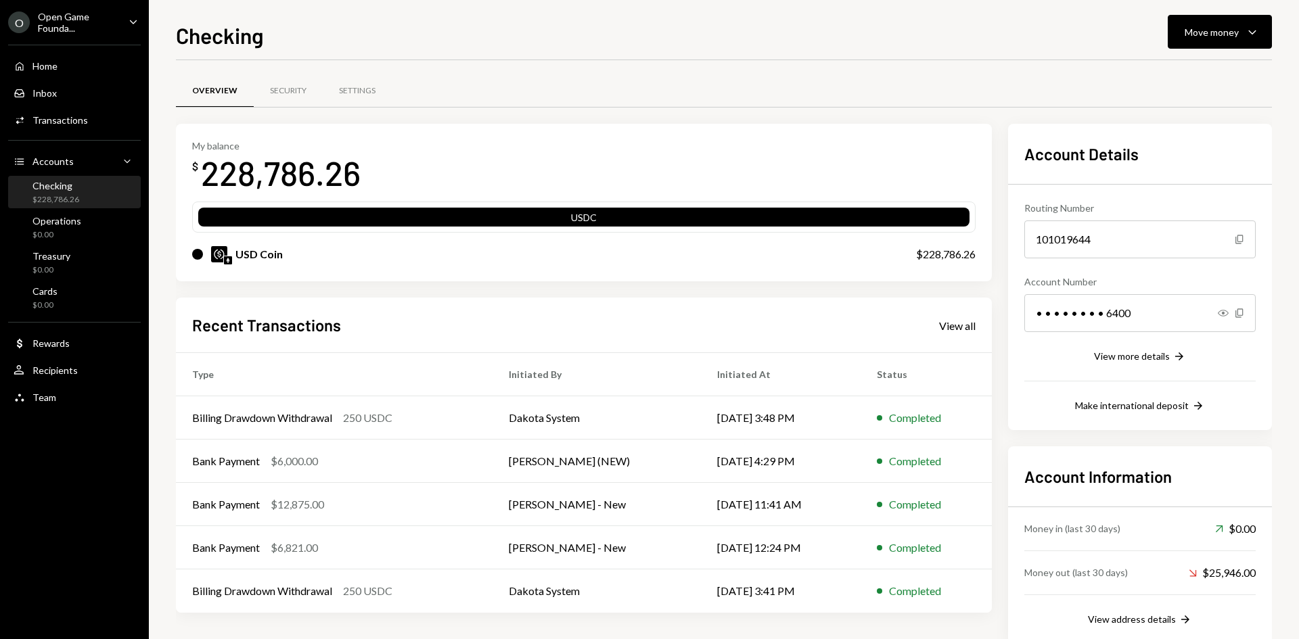
click at [951, 258] on div "$228,786.26" at bounding box center [946, 254] width 60 height 16
click at [1213, 35] on div "Move money" at bounding box center [1212, 32] width 54 height 14
click at [1190, 179] on div "Swap stablecoins" at bounding box center [1209, 175] width 99 height 14
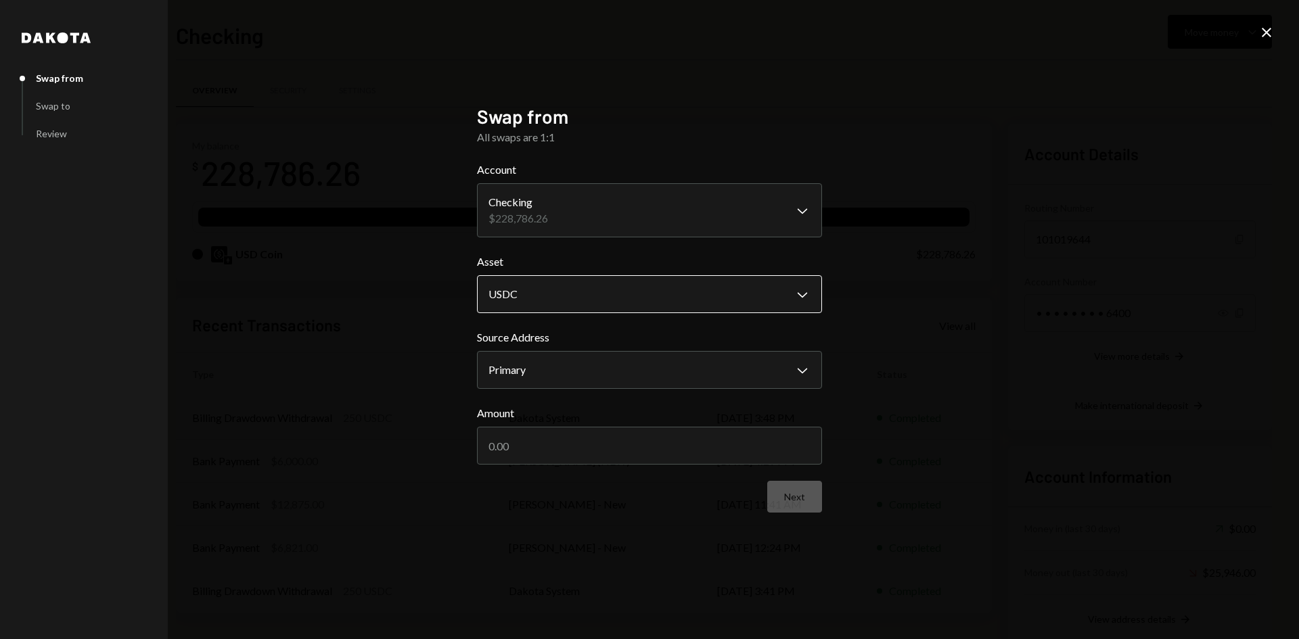
click at [602, 302] on body "O Open Game Founda... Caret Down Home Home Inbox Inbox Activities Transactions …" at bounding box center [649, 319] width 1299 height 639
click at [556, 442] on input "Amount" at bounding box center [649, 446] width 345 height 38
type input "5000"
click at [789, 494] on button "Next" at bounding box center [794, 497] width 55 height 32
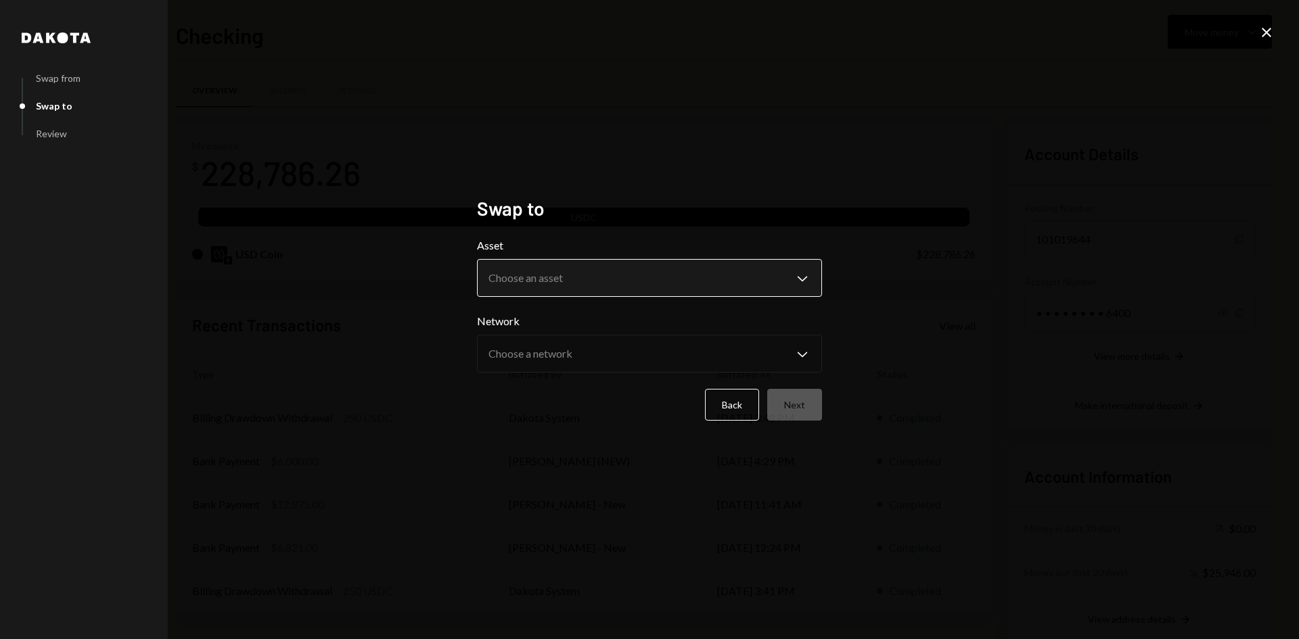
click at [641, 277] on body "O Open Game Founda... Caret Down Home Home Inbox Inbox Activities Transactions …" at bounding box center [649, 319] width 1299 height 639
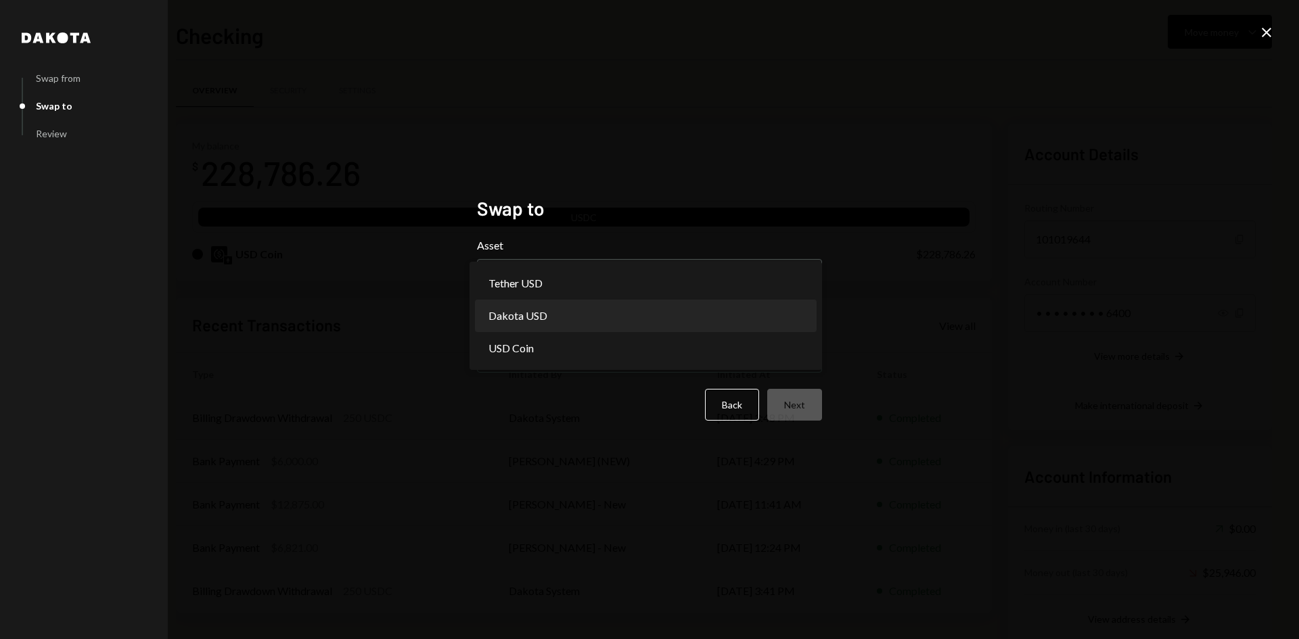
select select "*****"
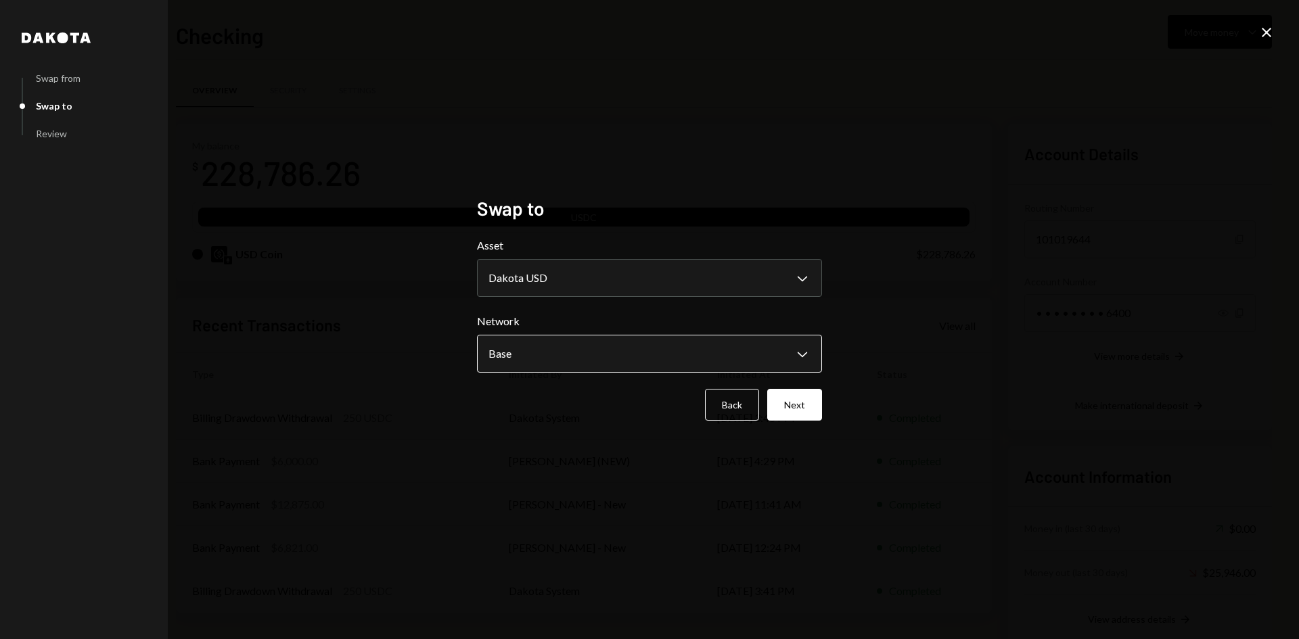
click at [723, 353] on body "O Open Game Founda... Caret Down Home Home Inbox Inbox Activities Transactions …" at bounding box center [649, 319] width 1299 height 639
click at [794, 408] on button "Next" at bounding box center [794, 405] width 55 height 32
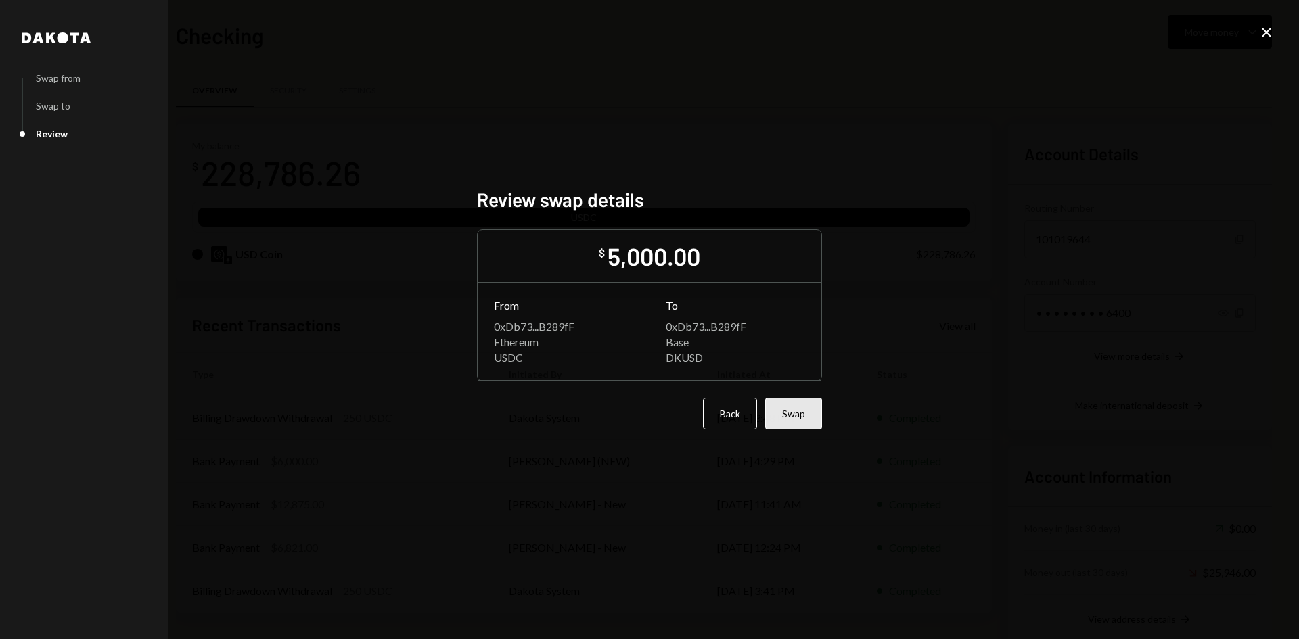
click at [810, 415] on button "Swap" at bounding box center [793, 414] width 57 height 32
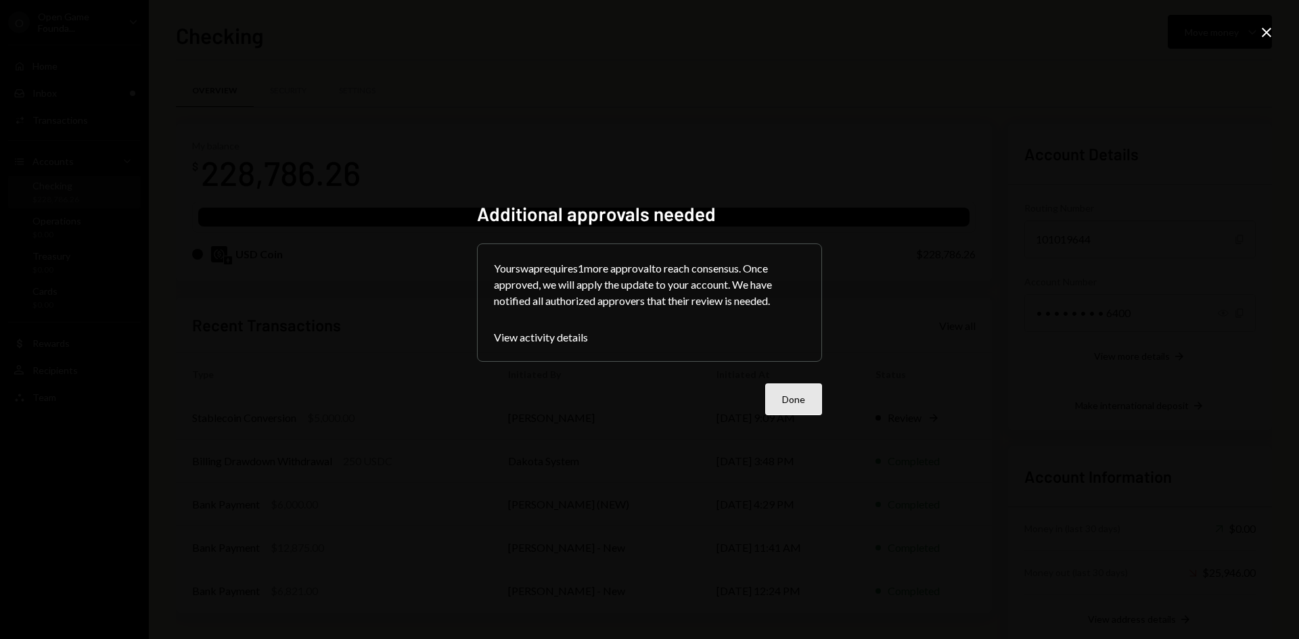
click at [784, 399] on button "Done" at bounding box center [793, 400] width 57 height 32
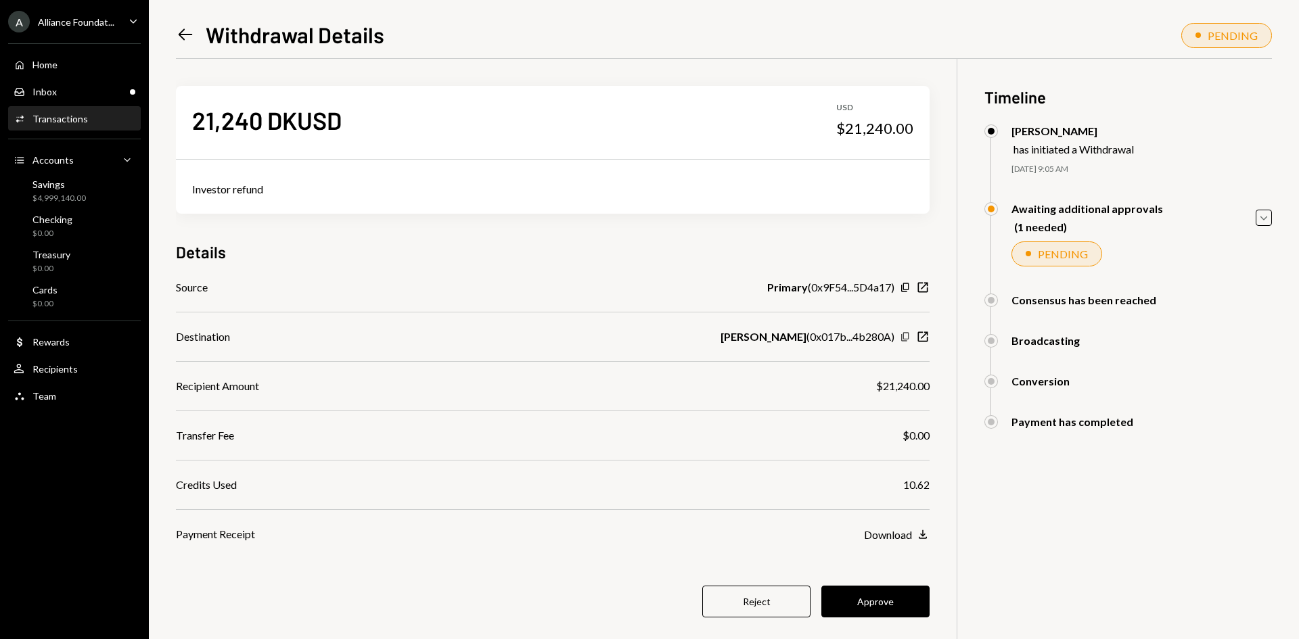
click at [901, 335] on icon "Copy" at bounding box center [905, 337] width 11 height 11
click at [909, 606] on button "Approve" at bounding box center [875, 602] width 108 height 32
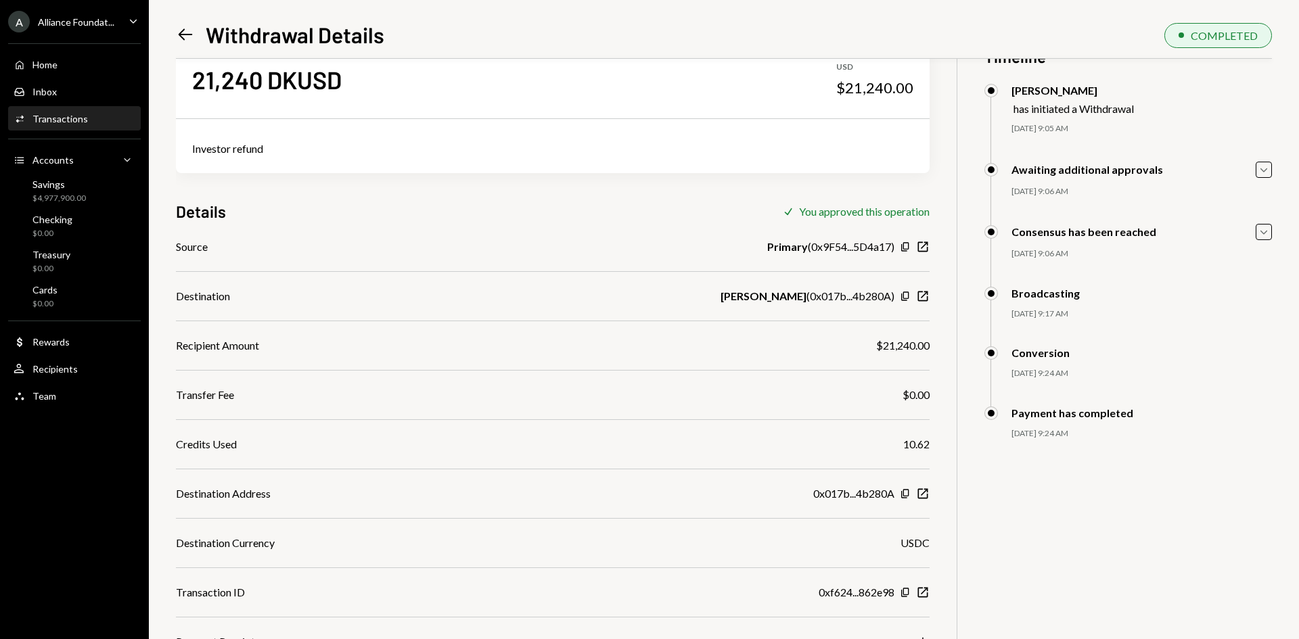
scroll to position [59, 0]
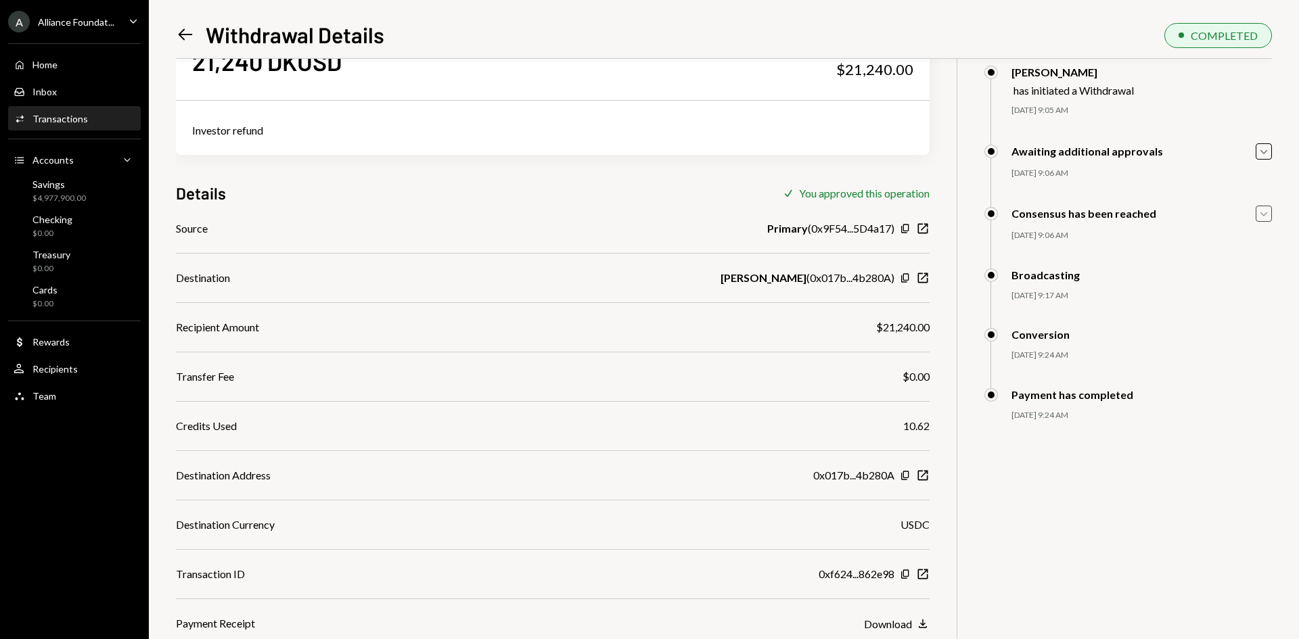
click at [1261, 215] on icon "Caret Down" at bounding box center [1264, 213] width 15 height 15
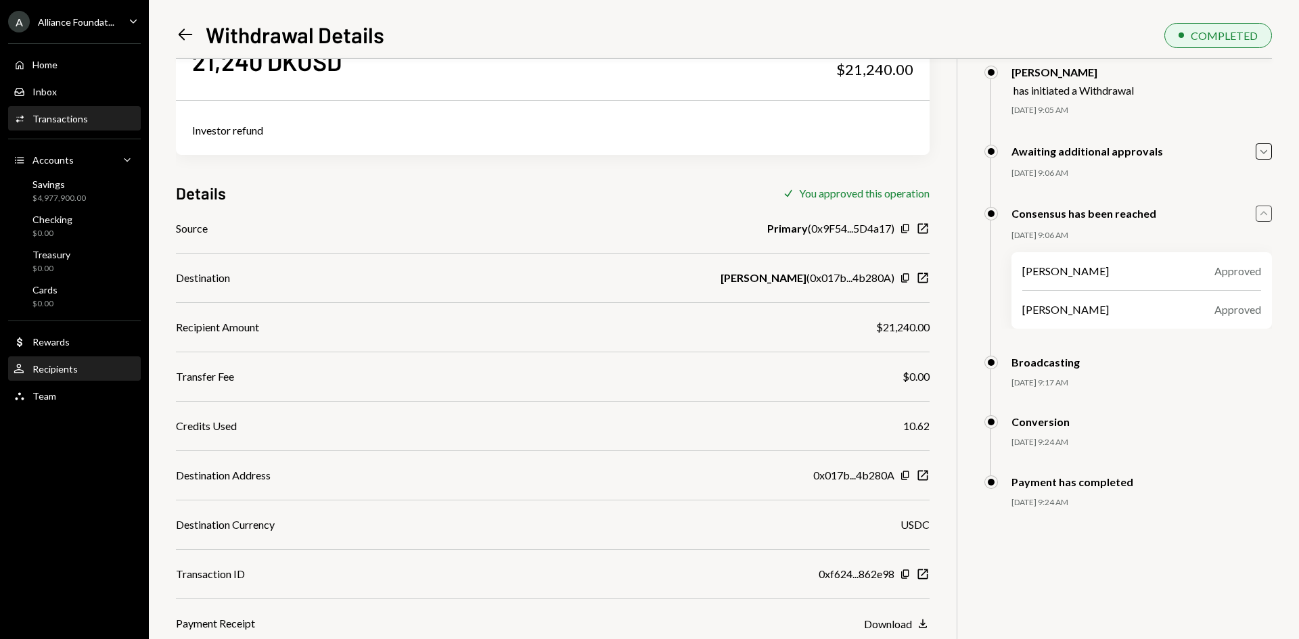
click at [60, 372] on div "Recipients" at bounding box center [54, 369] width 45 height 12
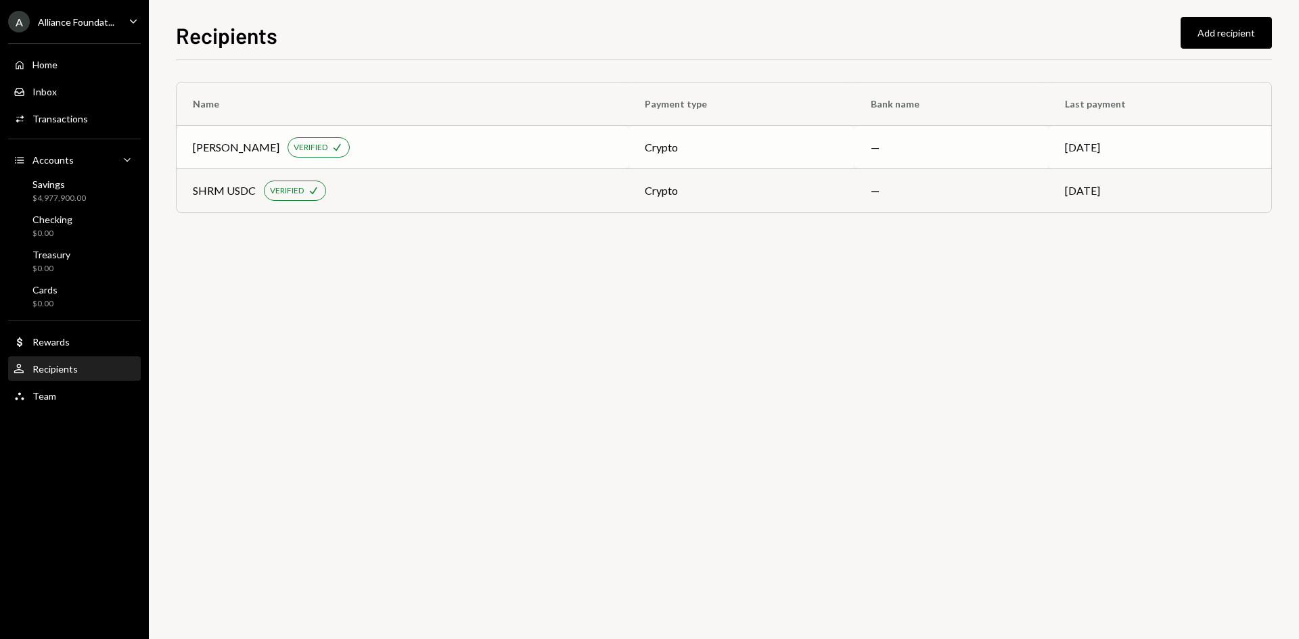
click at [221, 152] on div "Ani Banerjee" at bounding box center [236, 147] width 87 height 16
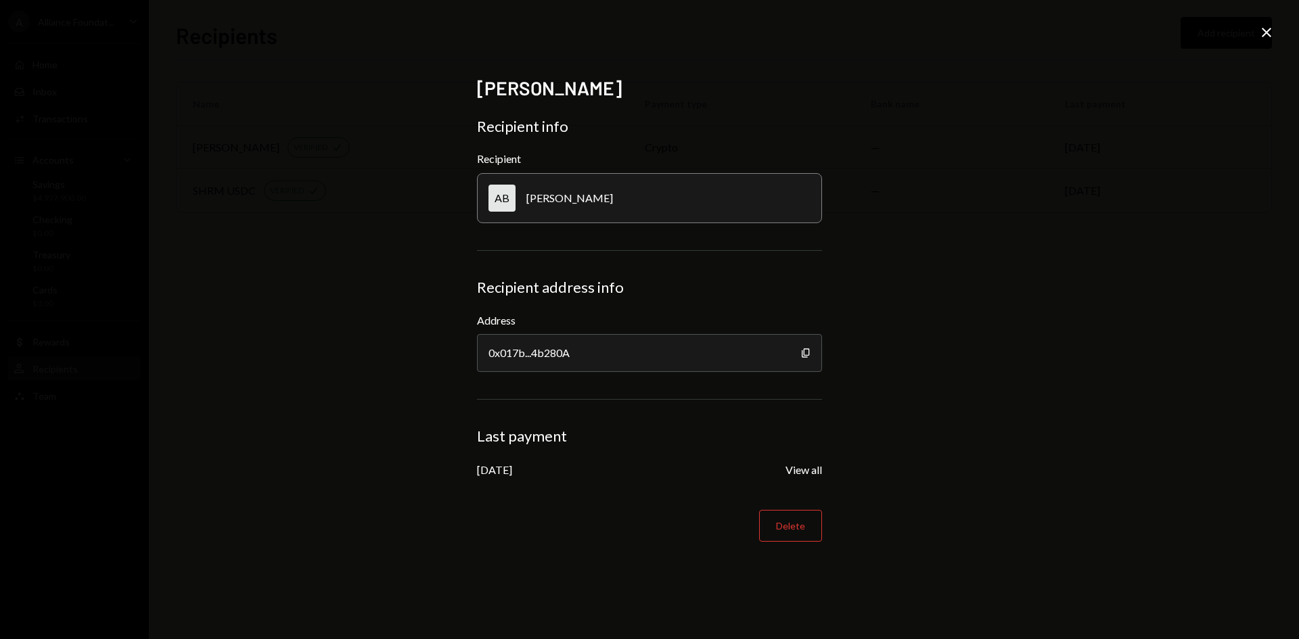
click at [1269, 29] on icon "Close" at bounding box center [1267, 32] width 16 height 16
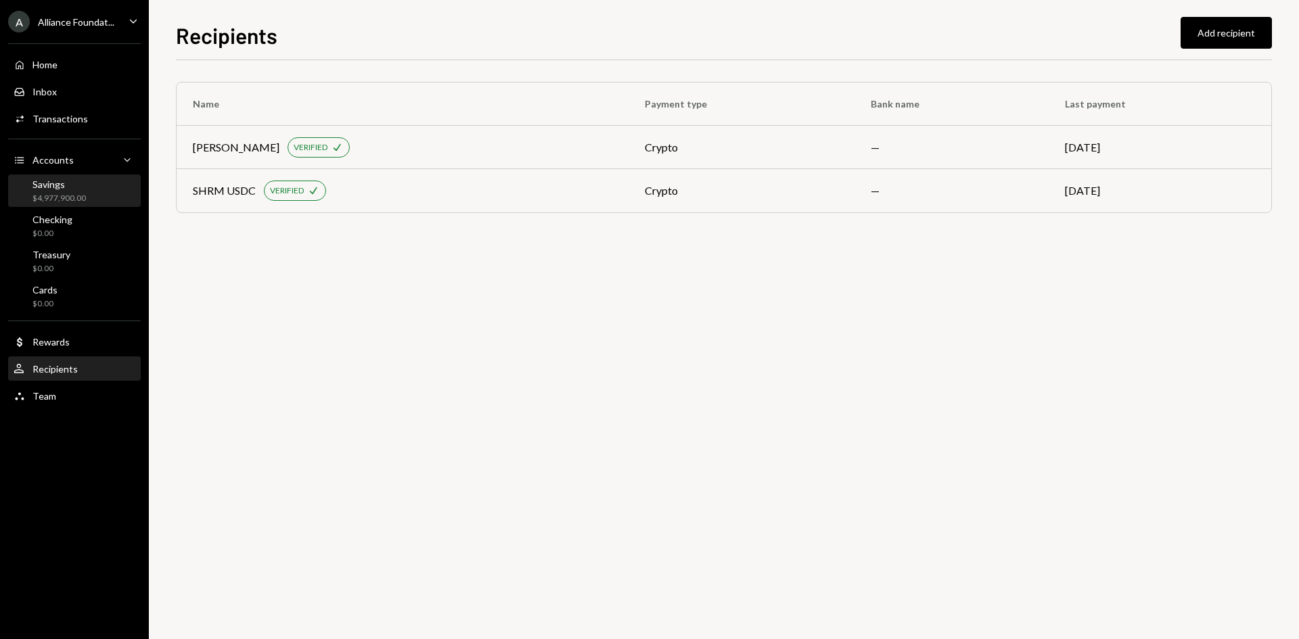
click at [78, 200] on div "$4,977,900.00" at bounding box center [58, 199] width 53 height 12
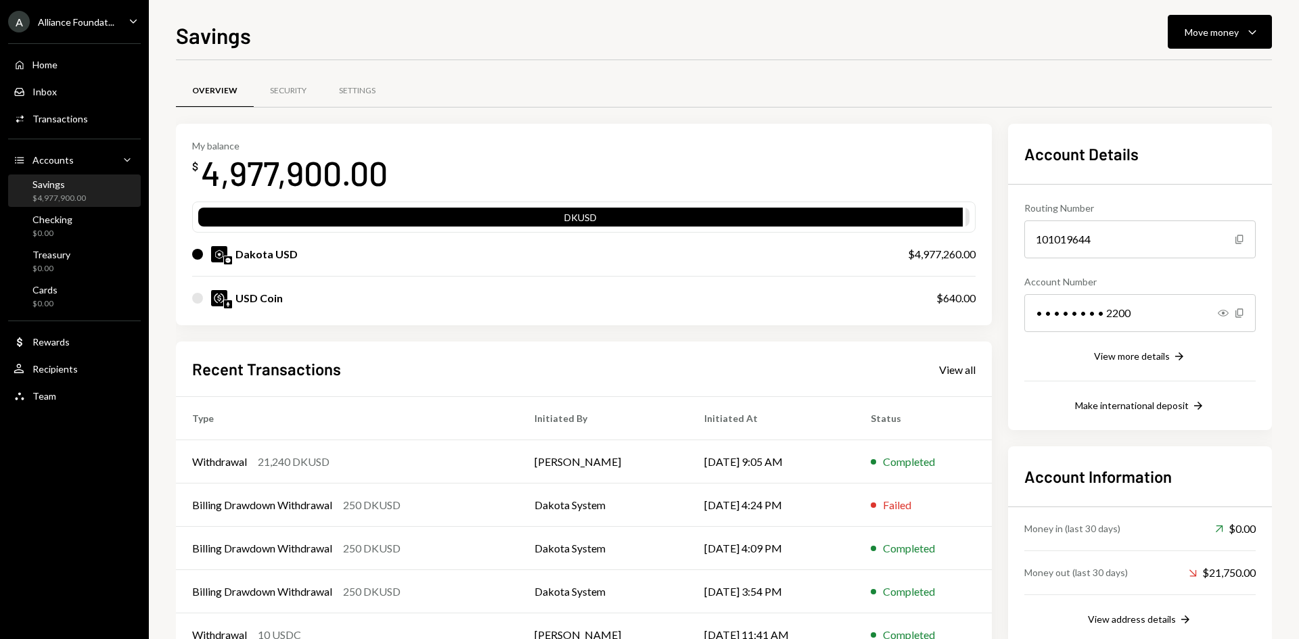
scroll to position [45, 0]
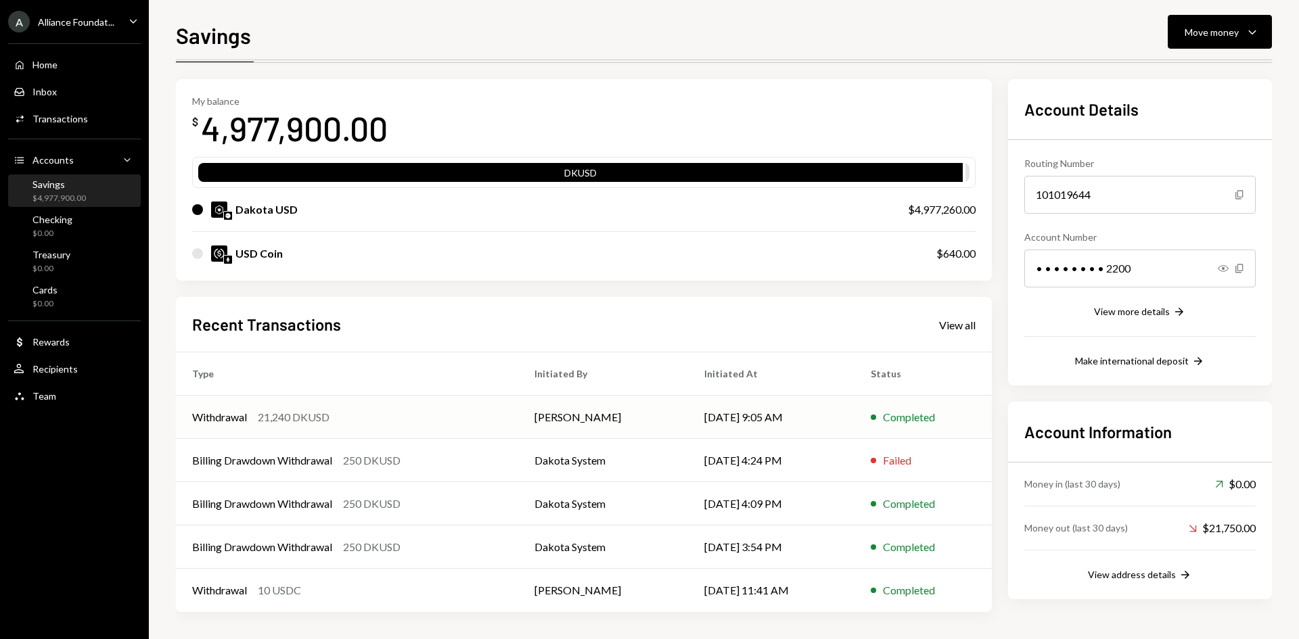
click at [303, 416] on div "21,240 DKUSD" at bounding box center [294, 417] width 72 height 16
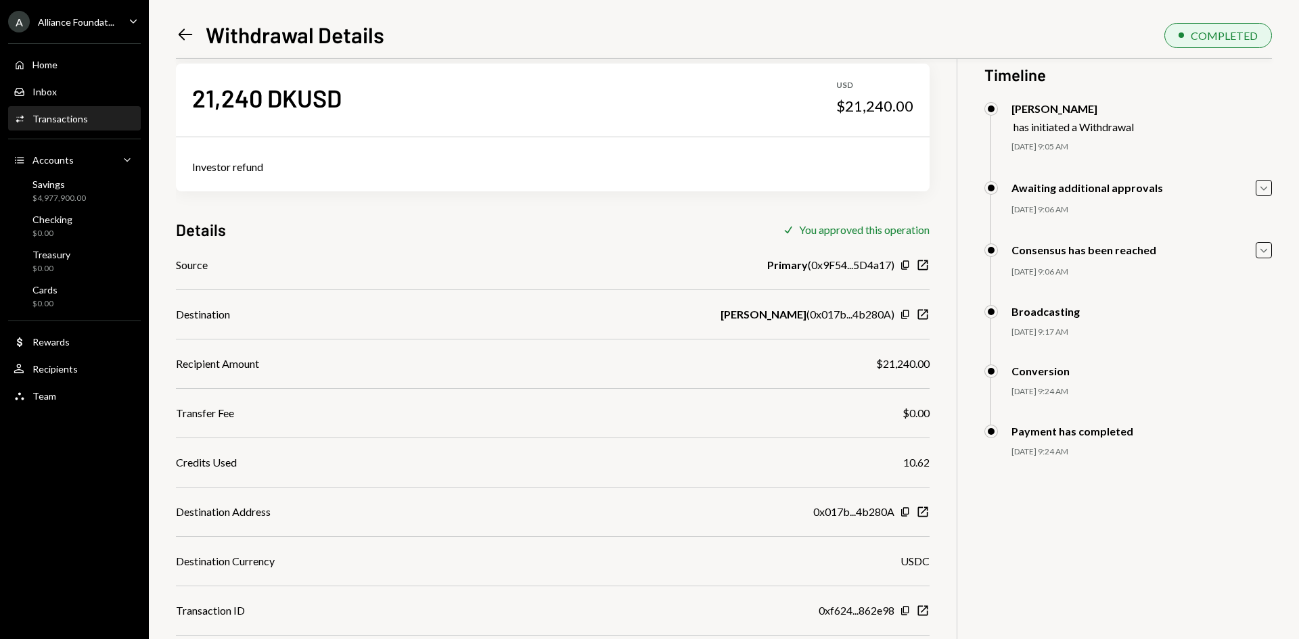
scroll to position [59, 0]
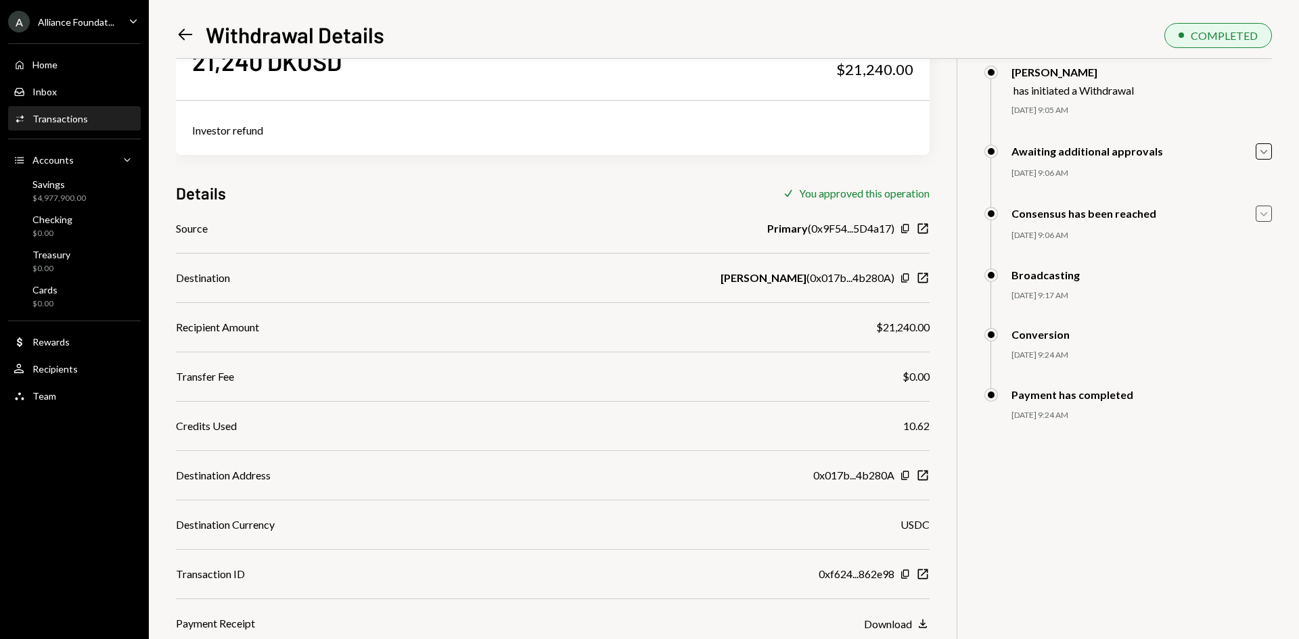
click at [1264, 215] on icon "Caret Down" at bounding box center [1264, 213] width 15 height 15
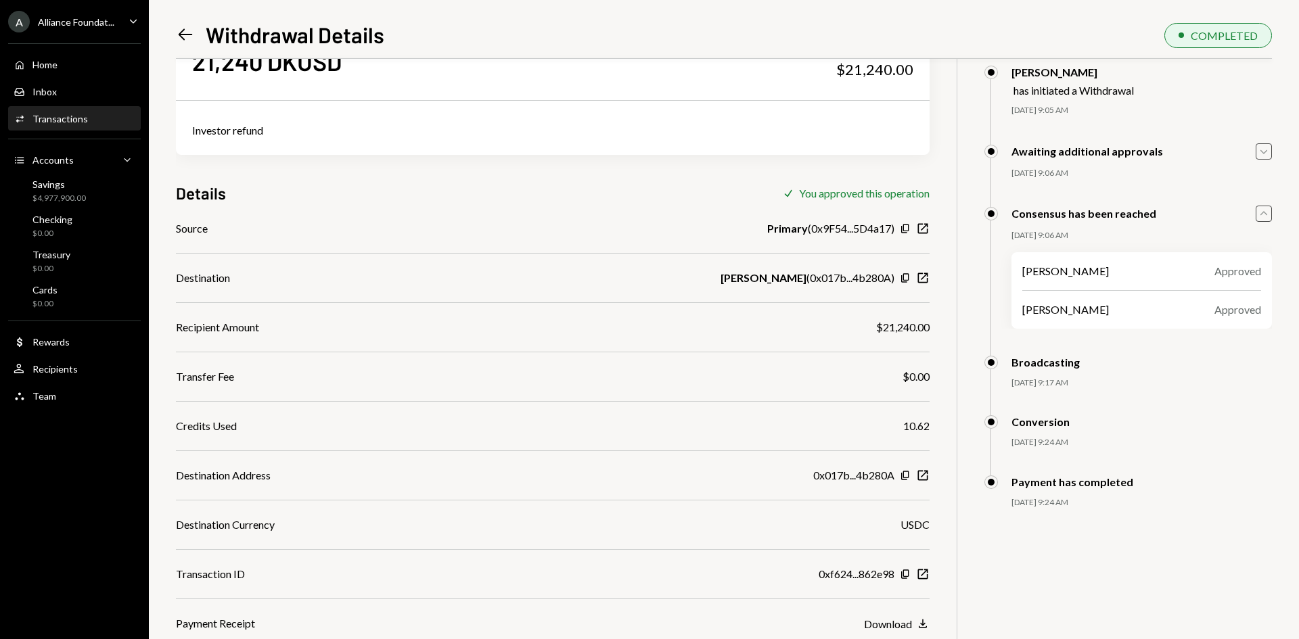
click at [1267, 153] on icon "Caret Down" at bounding box center [1264, 151] width 15 height 15
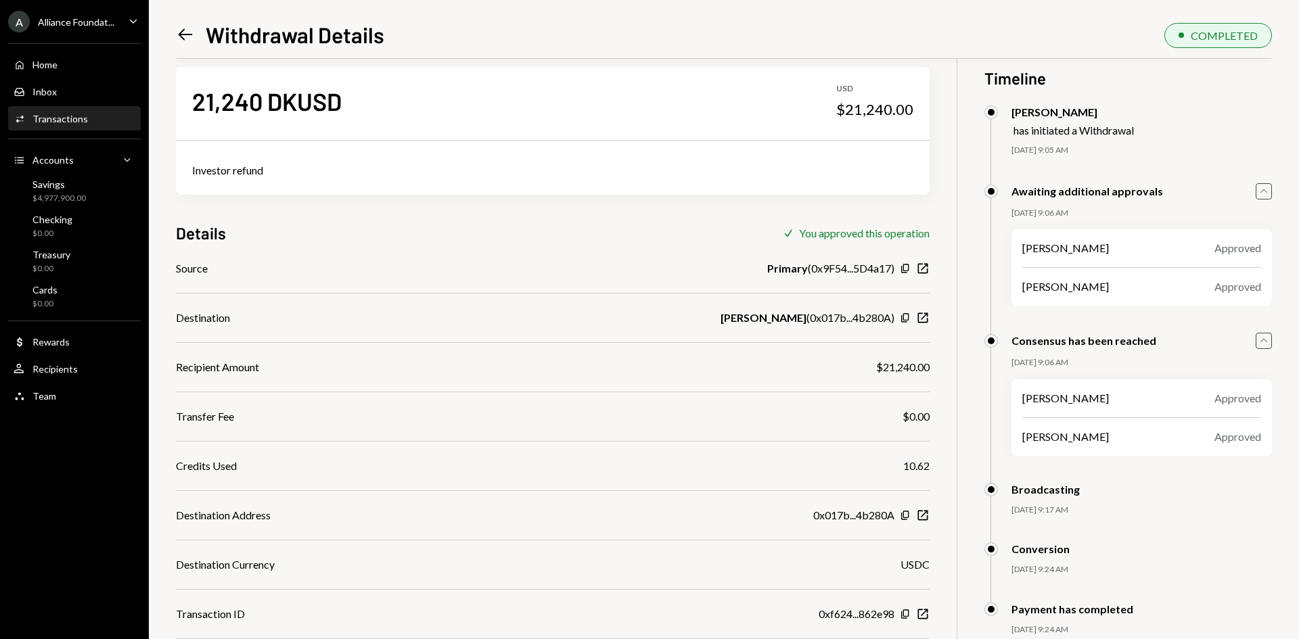
scroll to position [0, 0]
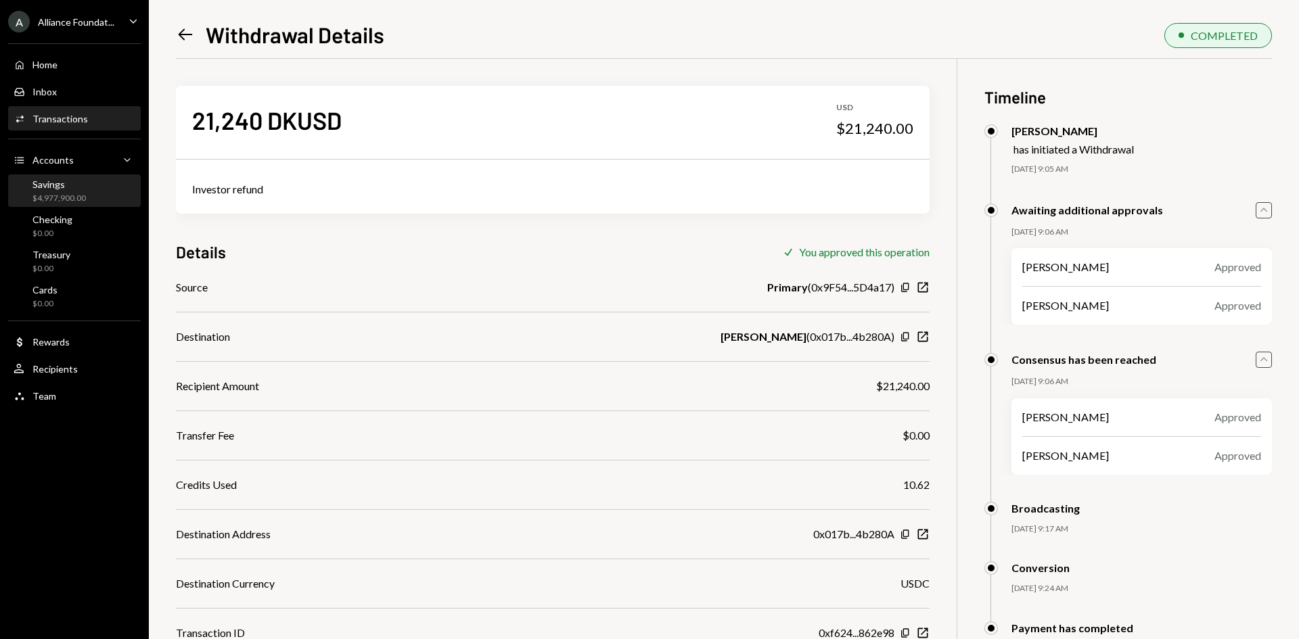
click at [94, 196] on div "Savings $4,977,900.00" at bounding box center [75, 192] width 122 height 26
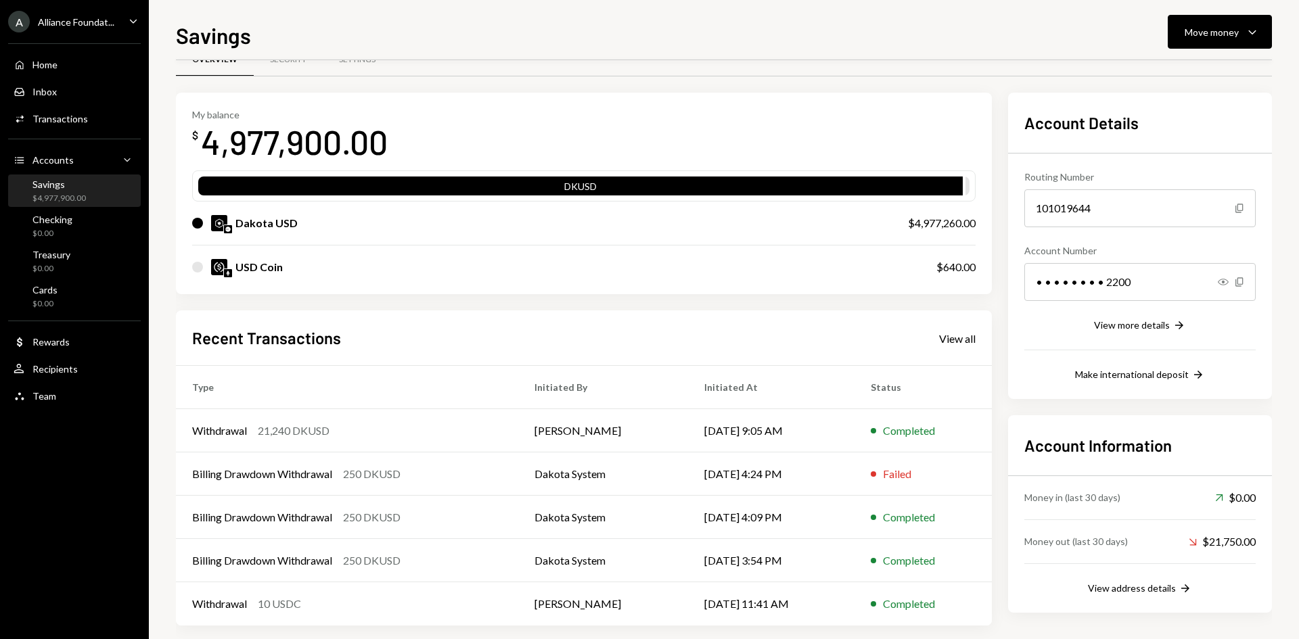
scroll to position [45, 0]
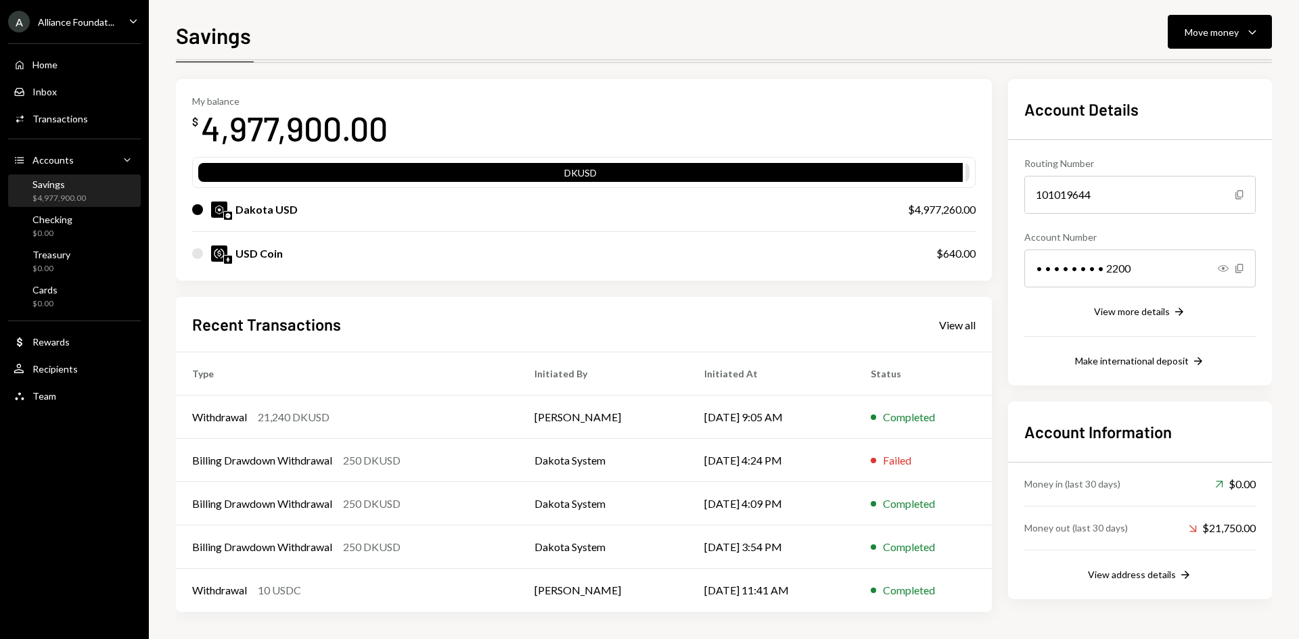
click at [267, 256] on div "USD Coin" at bounding box center [258, 254] width 47 height 16
click at [365, 410] on div "Withdrawal 21,240 DKUSD" at bounding box center [347, 417] width 310 height 16
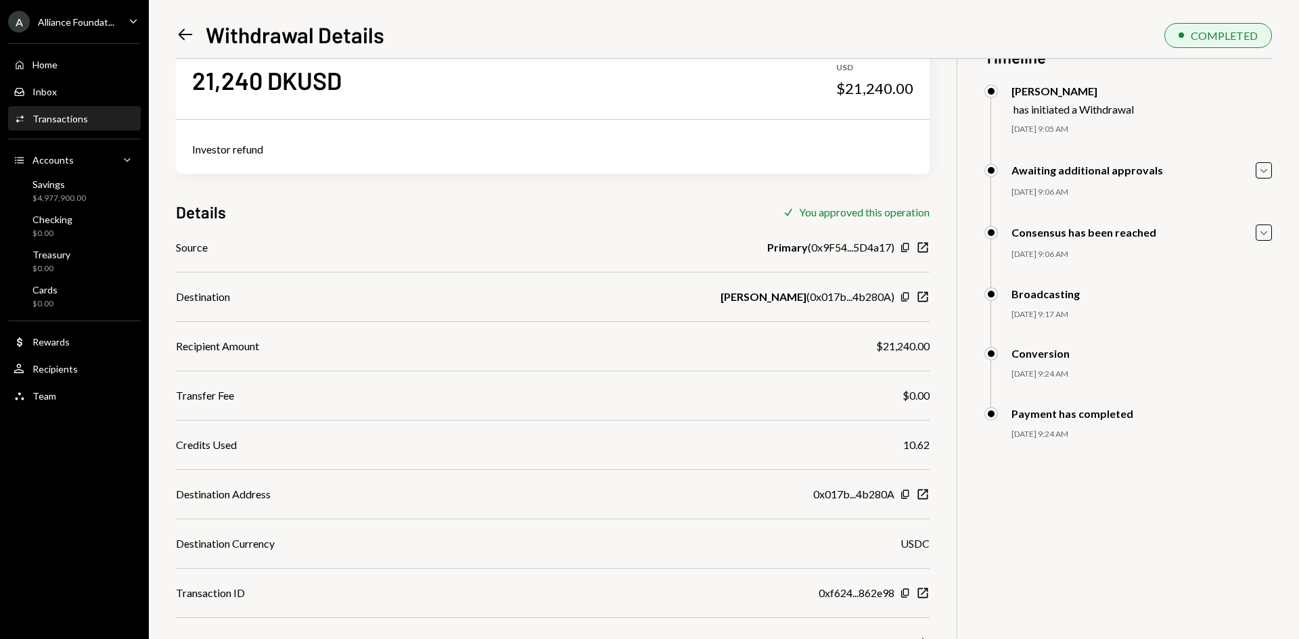
scroll to position [59, 0]
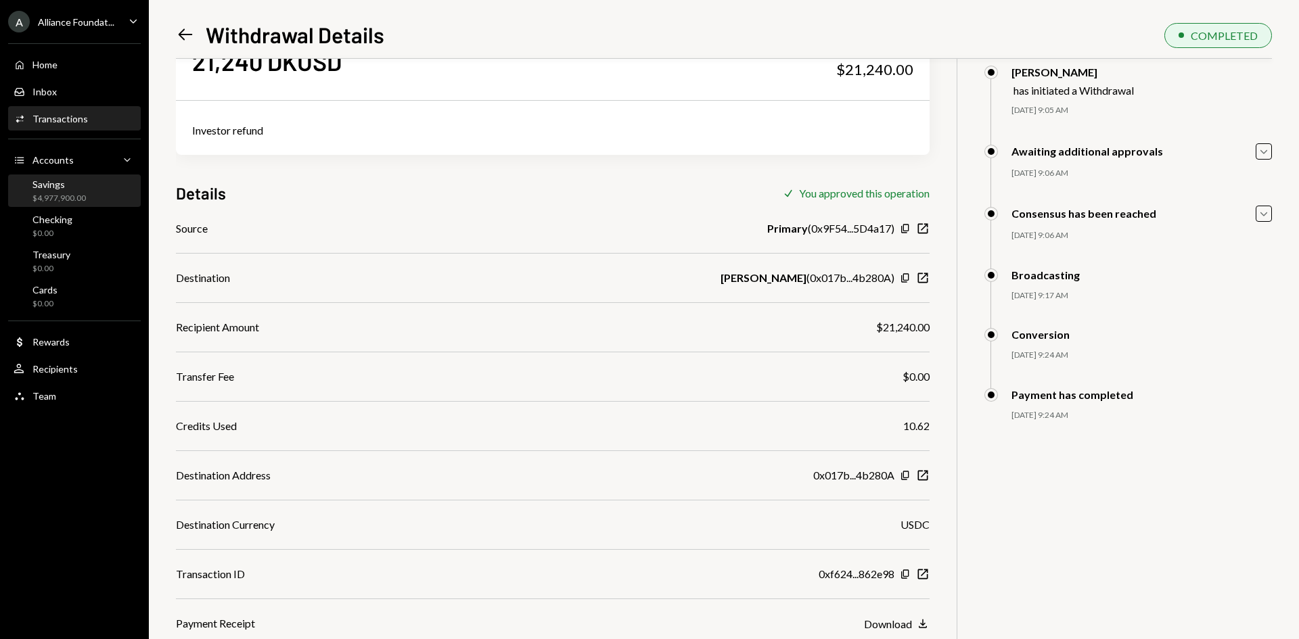
click at [66, 193] on div "$4,977,900.00" at bounding box center [58, 199] width 53 height 12
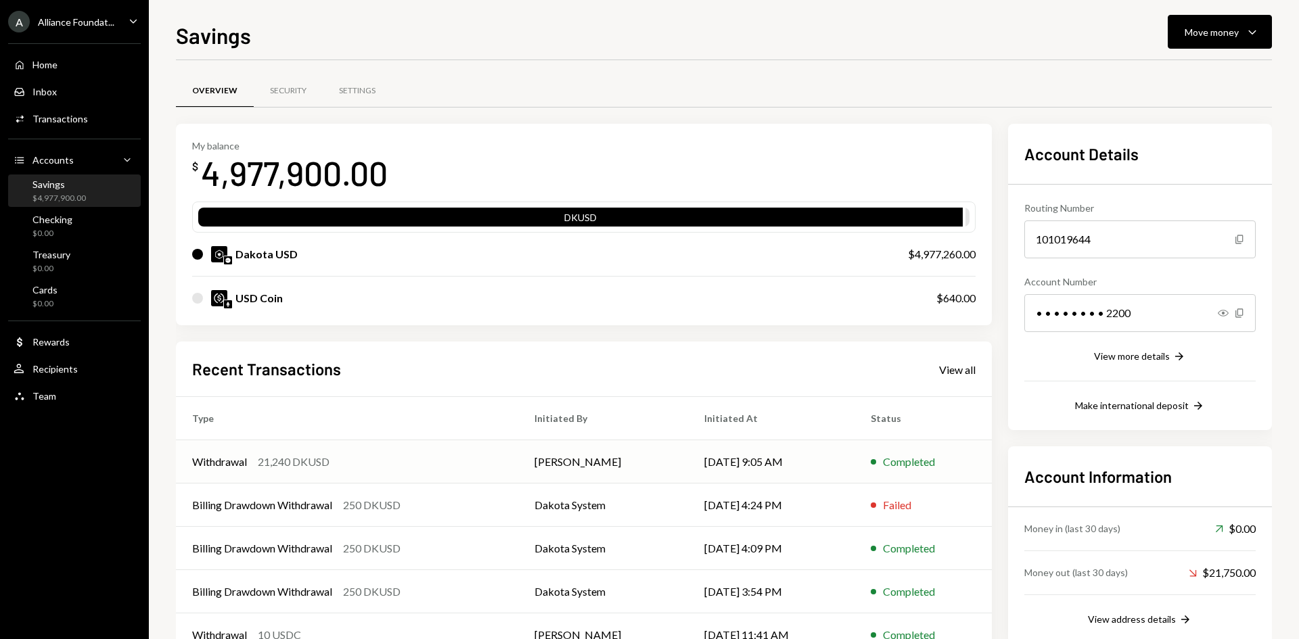
click at [534, 463] on td "Octavia Tenga" at bounding box center [602, 462] width 169 height 43
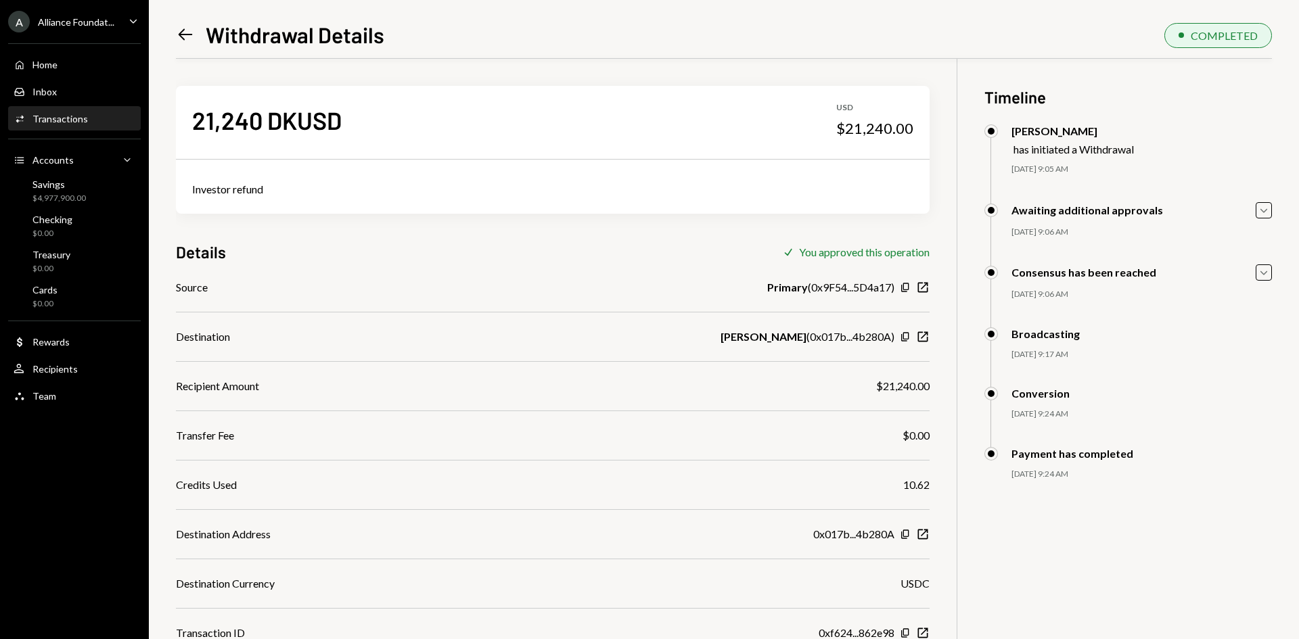
scroll to position [59, 0]
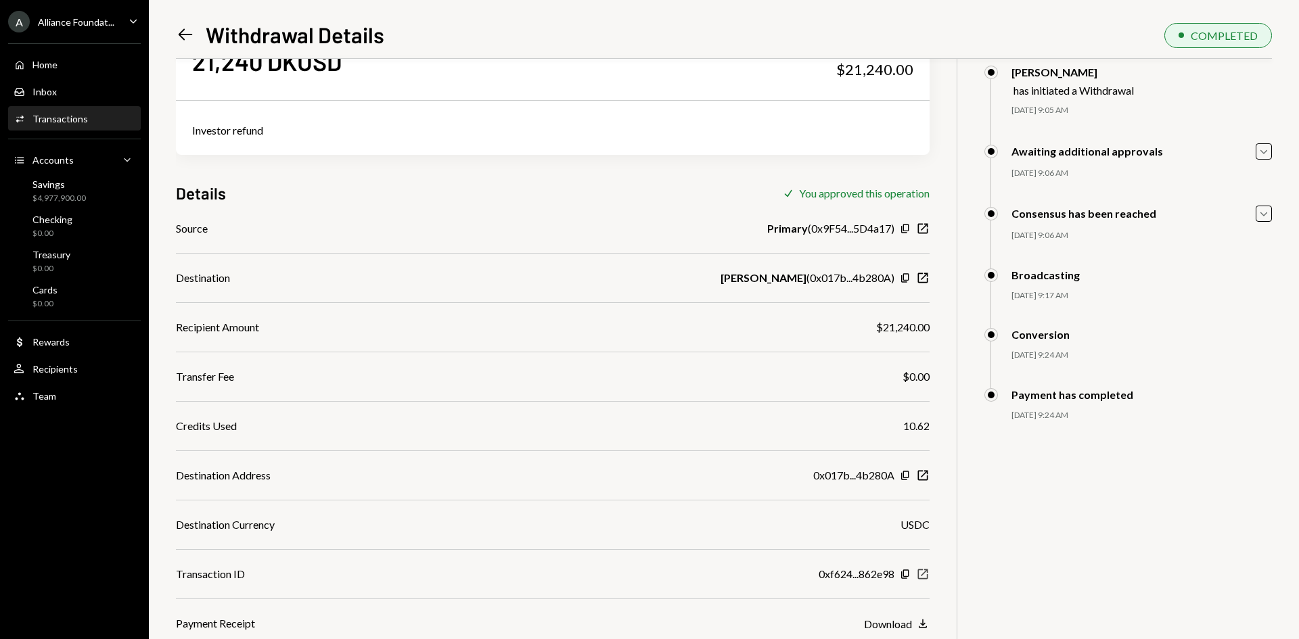
click at [927, 575] on icon "button" at bounding box center [923, 575] width 10 height 10
click at [927, 576] on icon "button" at bounding box center [923, 575] width 10 height 10
click at [904, 277] on icon "button" at bounding box center [904, 278] width 7 height 9
click at [907, 279] on icon "Copy" at bounding box center [905, 278] width 11 height 11
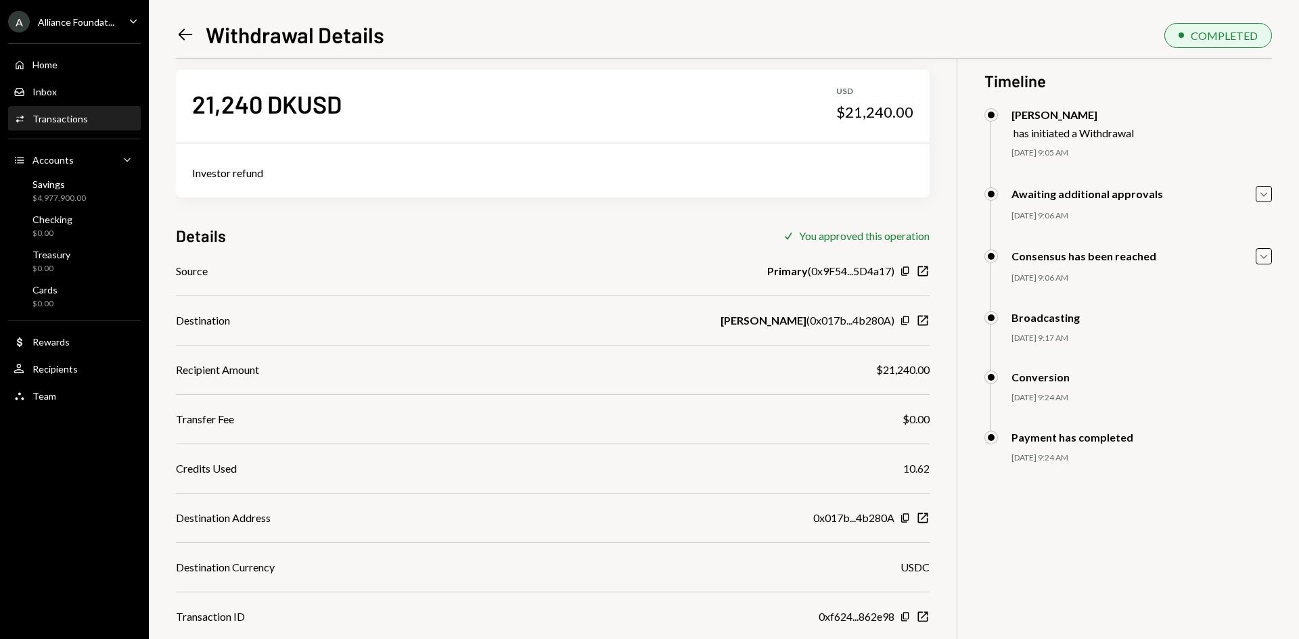
scroll to position [0, 0]
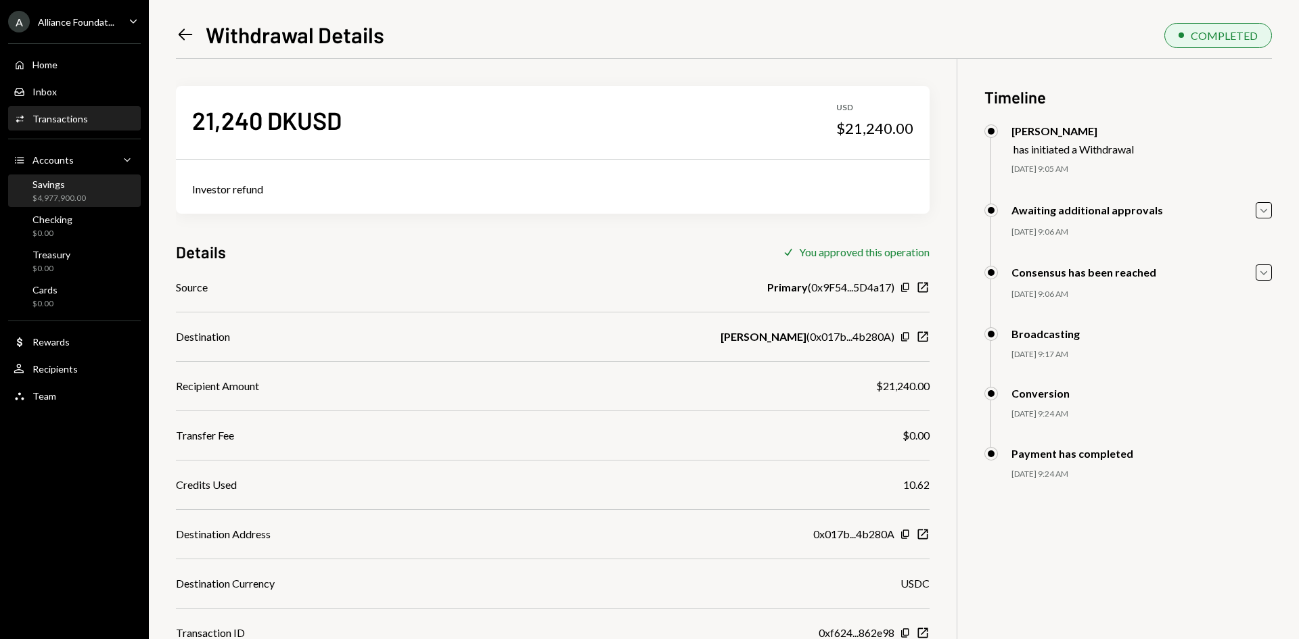
click at [85, 197] on div "Savings $4,977,900.00" at bounding box center [75, 192] width 122 height 26
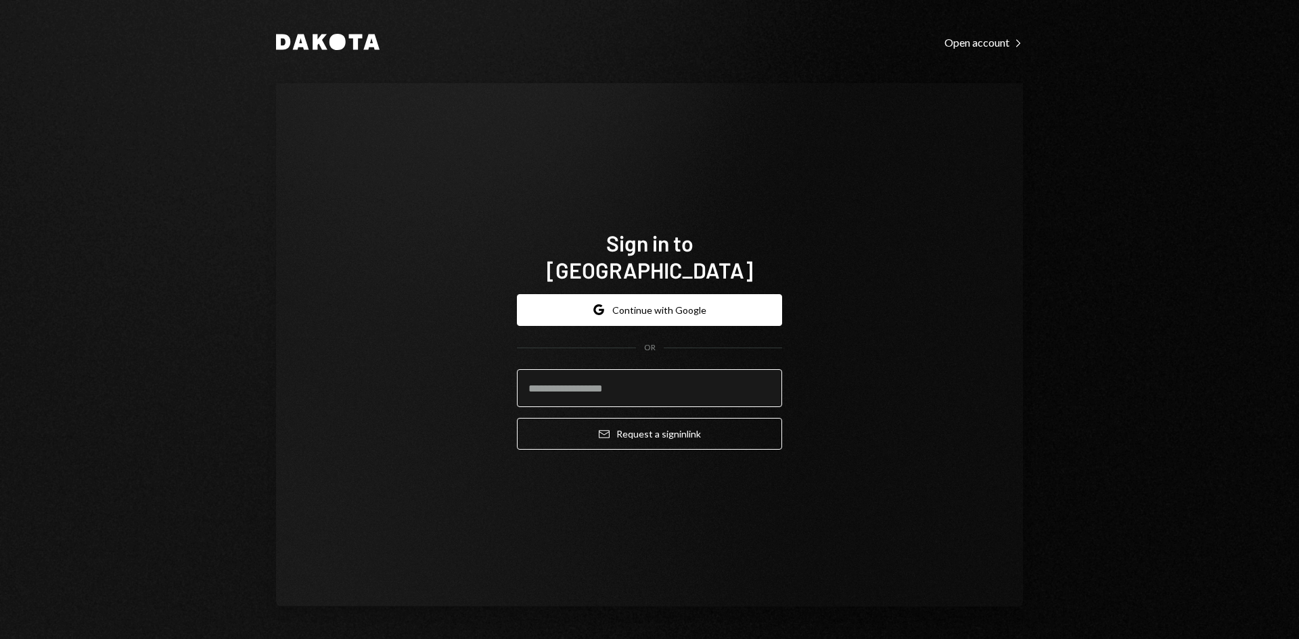
click at [581, 378] on input "email" at bounding box center [649, 388] width 265 height 38
click at [0, 639] on com-1password-button at bounding box center [0, 639] width 0 height 0
type input "**********"
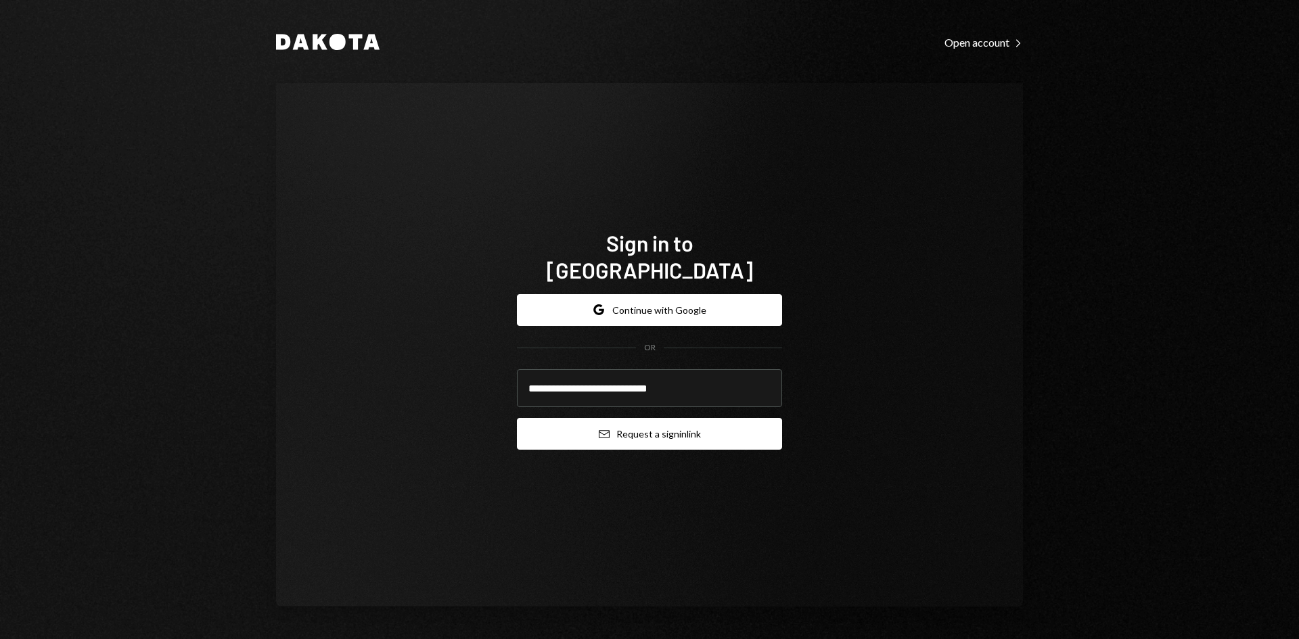
click at [646, 430] on button "Email Request a sign in link" at bounding box center [649, 434] width 265 height 32
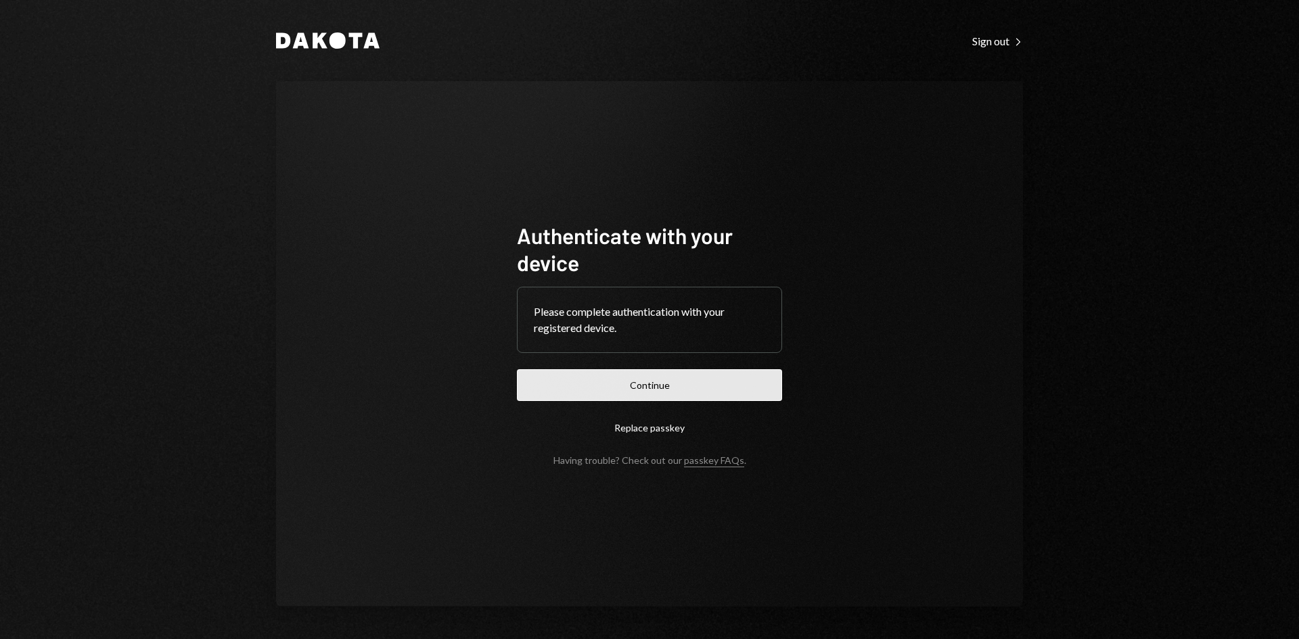
click at [670, 386] on button "Continue" at bounding box center [649, 385] width 265 height 32
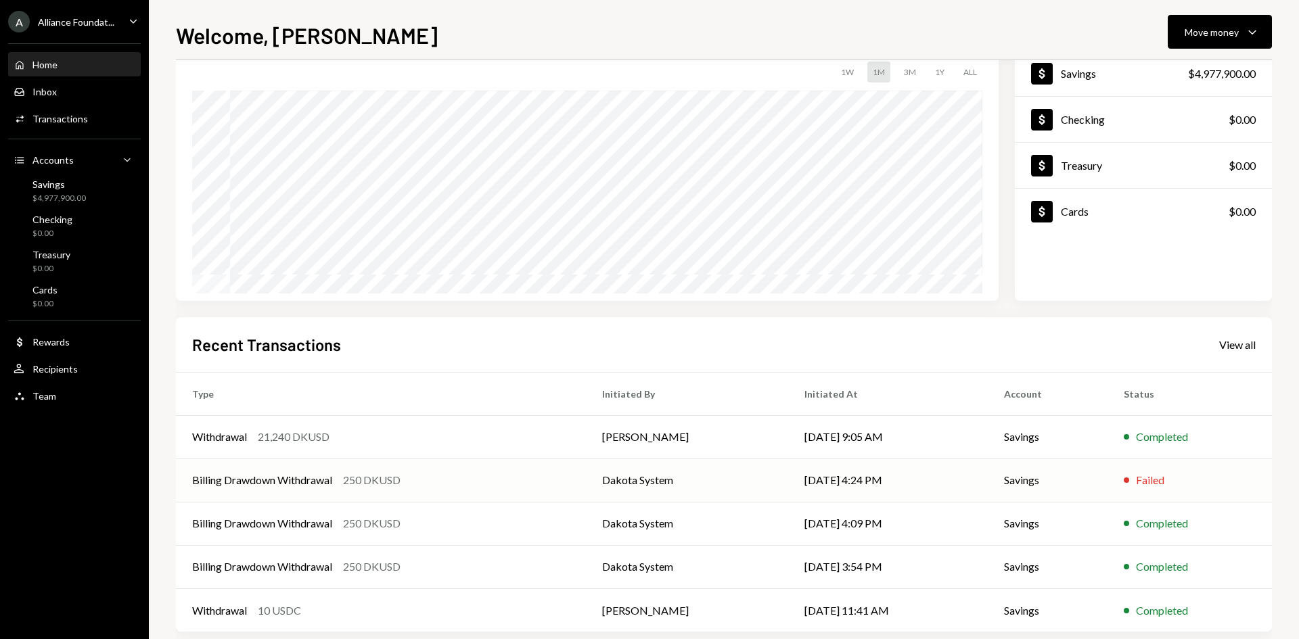
scroll to position [112, 0]
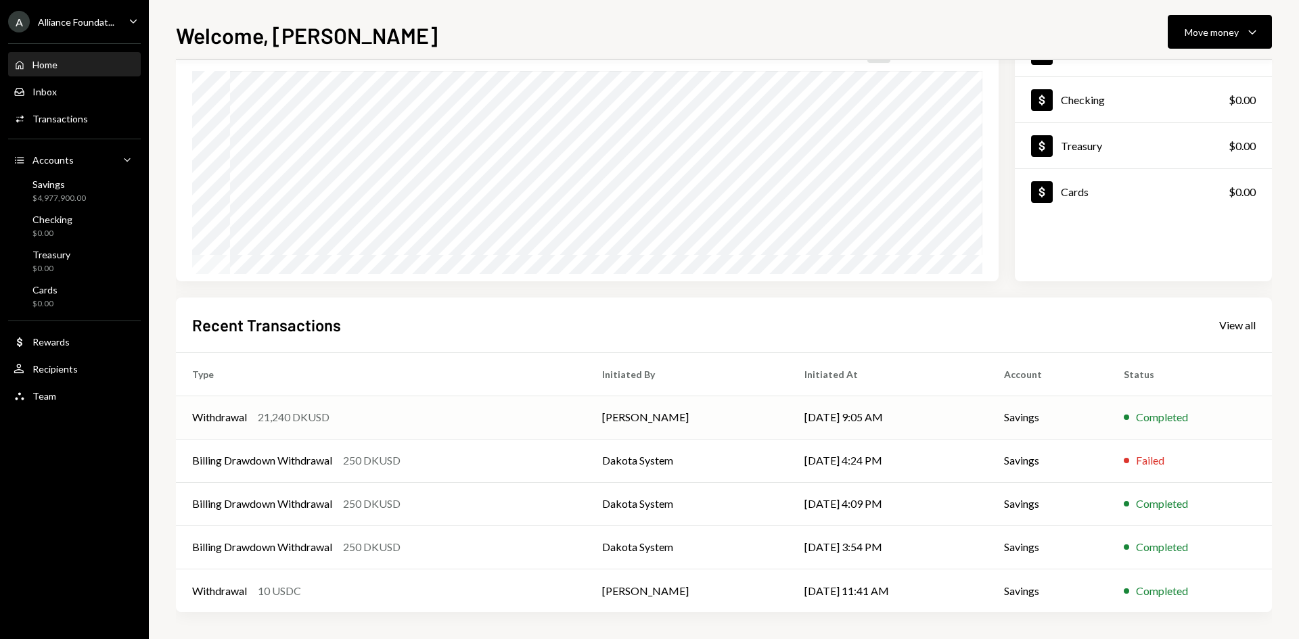
click at [303, 420] on div "21,240 DKUSD" at bounding box center [294, 417] width 72 height 16
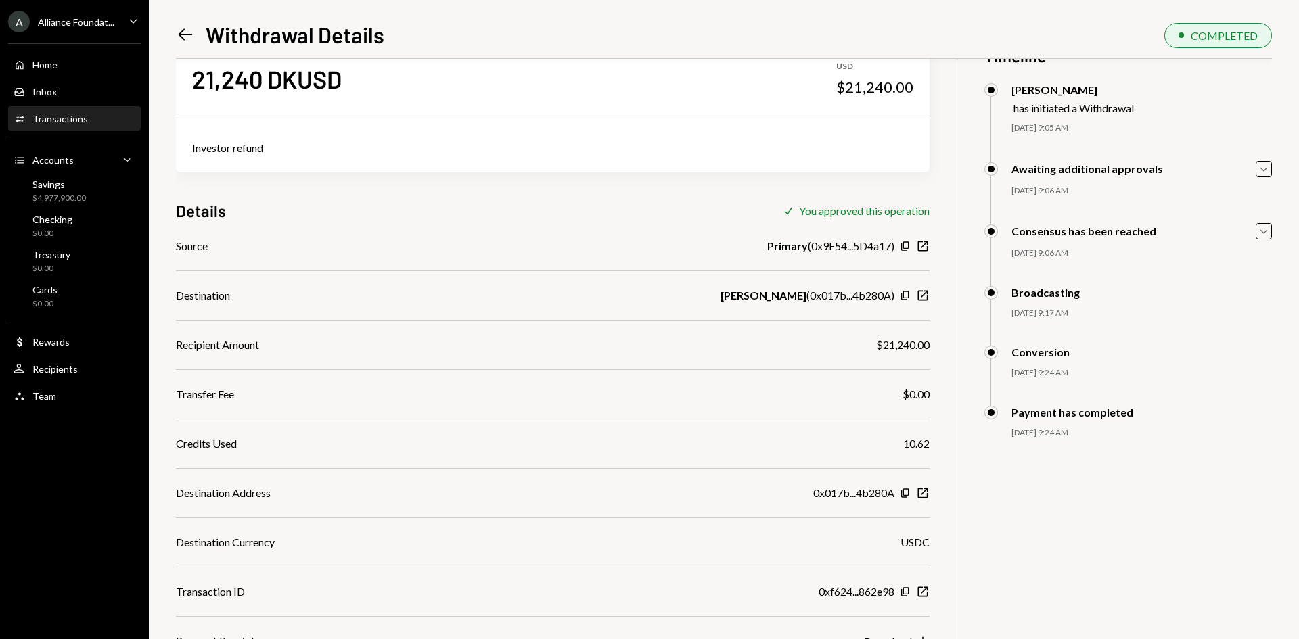
scroll to position [59, 0]
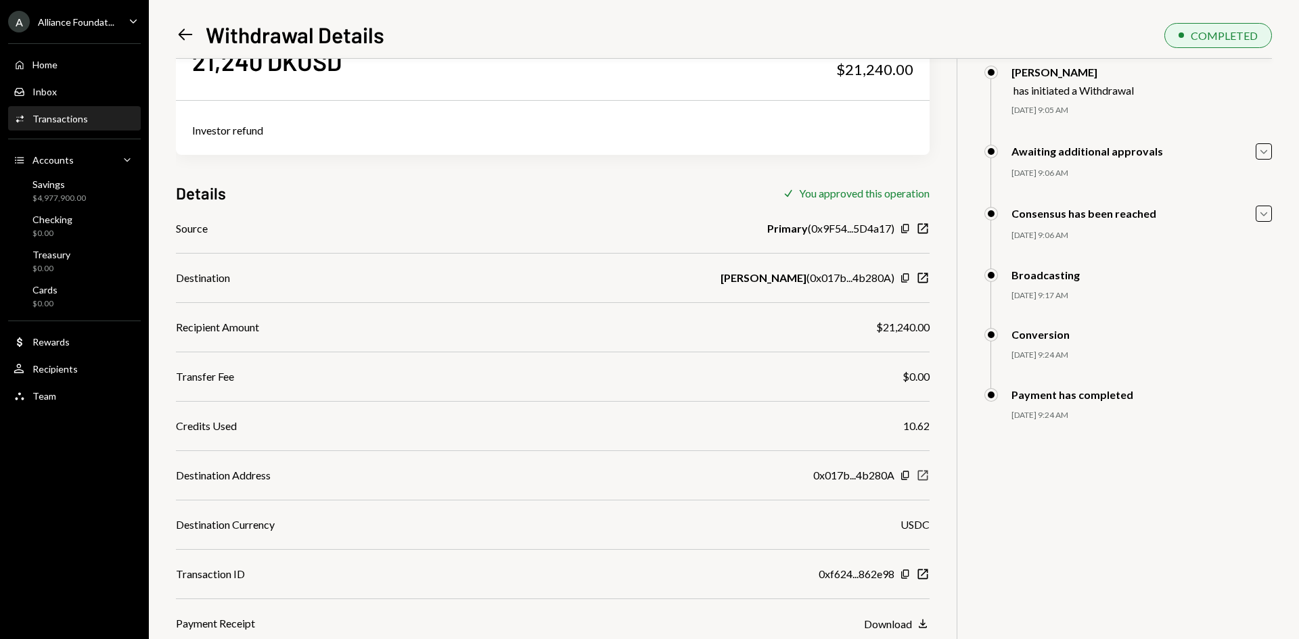
click at [922, 475] on icon "New Window" at bounding box center [923, 476] width 14 height 14
